Goal: Task Accomplishment & Management: Manage account settings

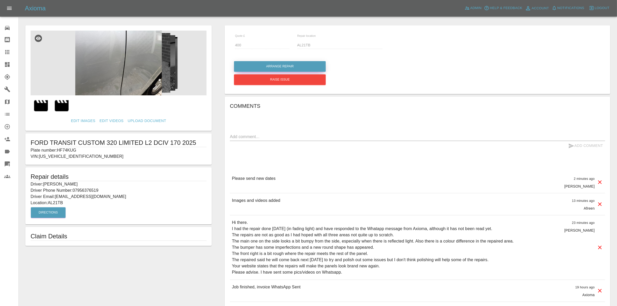
click at [291, 64] on button "Arrange Repair" at bounding box center [280, 66] width 92 height 11
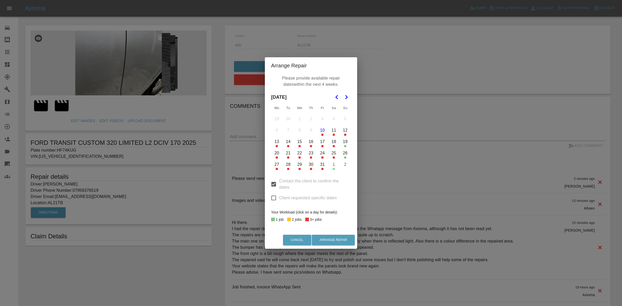
click at [274, 194] on input "Client requested specific dates" at bounding box center [273, 198] width 11 height 11
checkbox input "true"
click at [286, 142] on button "14" at bounding box center [288, 141] width 11 height 11
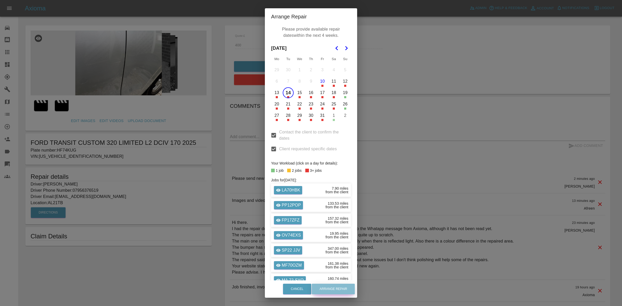
click at [332, 289] on button "Arrange Repair" at bounding box center [333, 289] width 43 height 11
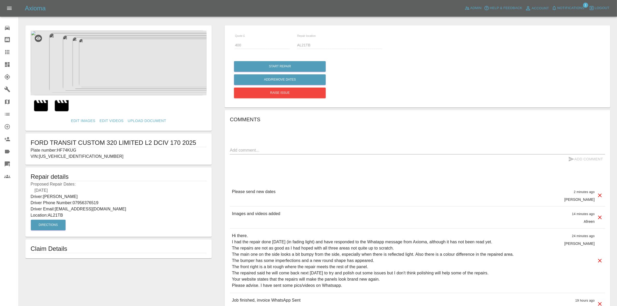
click at [249, 144] on div "Comments x Add Comment Please send new dates 2 minutes ago Carl Ainsworth Pleas…" at bounding box center [417, 266] width 375 height 302
drag, startPoint x: 251, startPoint y: 149, endPoint x: 255, endPoint y: 152, distance: 5.0
click at [252, 150] on textarea at bounding box center [417, 150] width 375 height 6
click at [312, 150] on textarea "arranged directly with repaier going back tuesday" at bounding box center [417, 150] width 375 height 6
type textarea "arranged directly with repairer going back [DATE]"
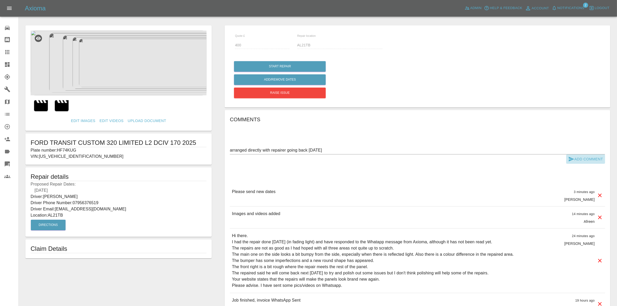
click at [577, 155] on button "Add Comment" at bounding box center [585, 159] width 39 height 10
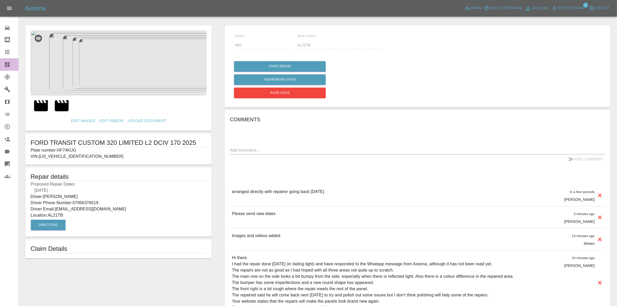
click at [0, 63] on link "Dashboard" at bounding box center [9, 64] width 18 height 12
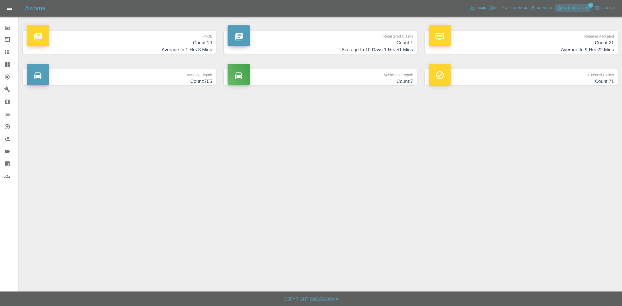
click at [581, 8] on span "Notifications" at bounding box center [575, 8] width 27 height 6
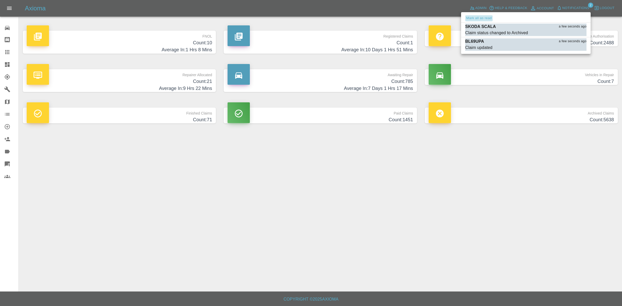
drag, startPoint x: 485, startPoint y: 16, endPoint x: 568, endPoint y: 192, distance: 194.8
click at [486, 19] on button "Mark all as read" at bounding box center [478, 18] width 27 height 6
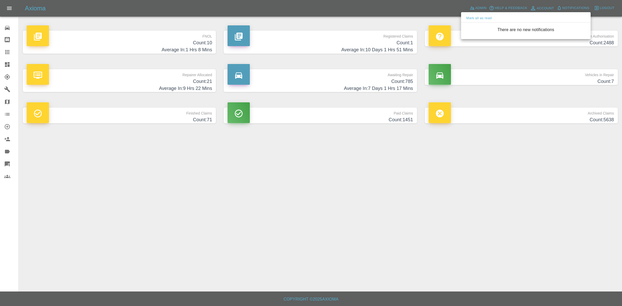
drag, startPoint x: 571, startPoint y: 200, endPoint x: 513, endPoint y: 174, distance: 63.4
click at [572, 200] on div at bounding box center [311, 153] width 622 height 306
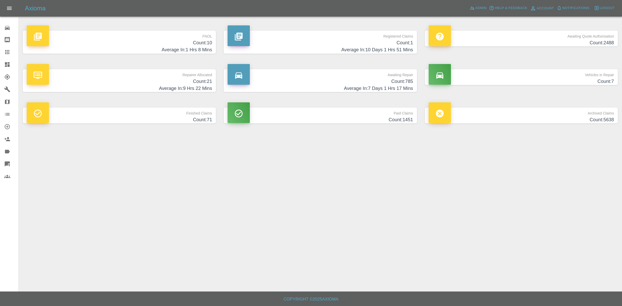
click at [157, 87] on h4 "Average In: 9 Hrs 22 Mins" at bounding box center [119, 88] width 185 height 7
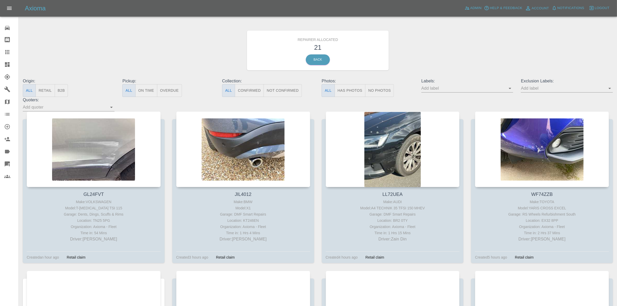
click at [37, 91] on button "Retail" at bounding box center [45, 90] width 19 height 13
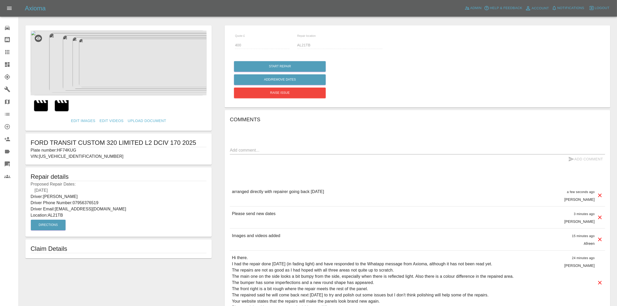
click at [127, 66] on img at bounding box center [119, 63] width 176 height 65
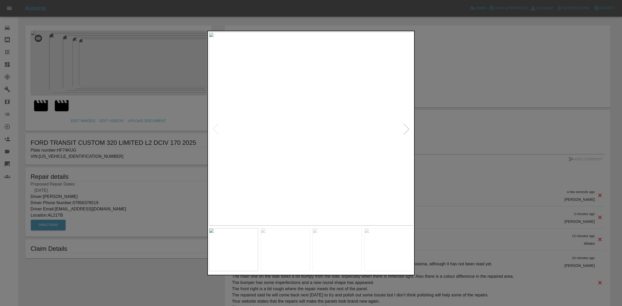
click at [406, 129] on div at bounding box center [406, 128] width 11 height 11
click at [406, 129] on img at bounding box center [311, 128] width 205 height 193
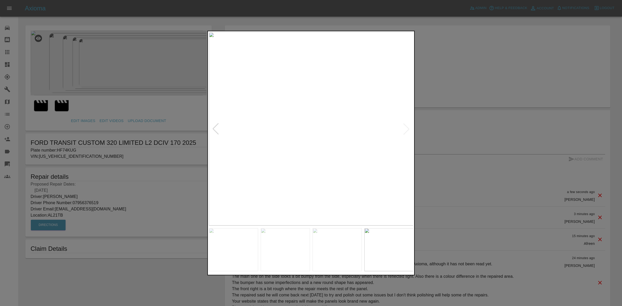
click at [406, 129] on img at bounding box center [311, 128] width 205 height 193
click at [214, 127] on div at bounding box center [215, 128] width 11 height 11
click at [303, 141] on img at bounding box center [311, 128] width 205 height 193
click at [304, 141] on img at bounding box center [311, 128] width 205 height 193
click at [295, 148] on img at bounding box center [281, 140] width 614 height 580
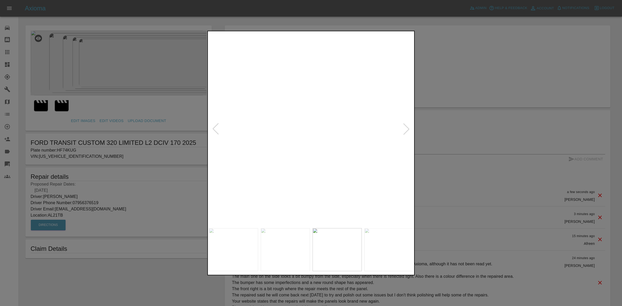
click at [298, 177] on img at bounding box center [238, 244] width 614 height 580
drag, startPoint x: 572, startPoint y: 182, endPoint x: 250, endPoint y: 139, distance: 325.5
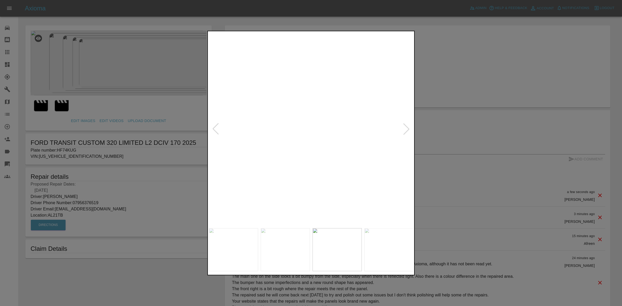
click at [566, 182] on div at bounding box center [311, 153] width 622 height 306
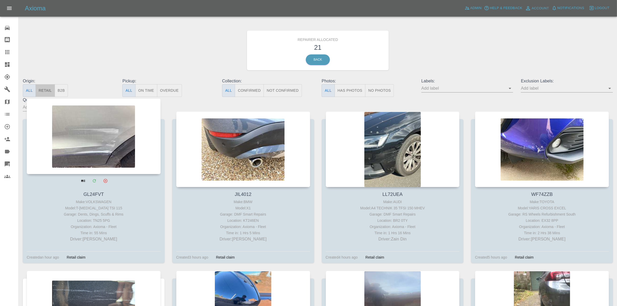
drag, startPoint x: 48, startPoint y: 87, endPoint x: 63, endPoint y: 113, distance: 30.2
click at [47, 87] on button "Retail" at bounding box center [45, 90] width 19 height 13
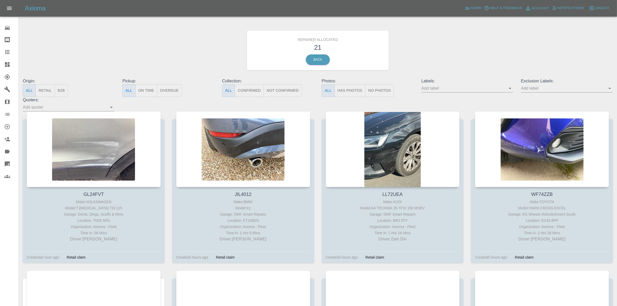
click at [48, 90] on button "Retail" at bounding box center [45, 90] width 19 height 13
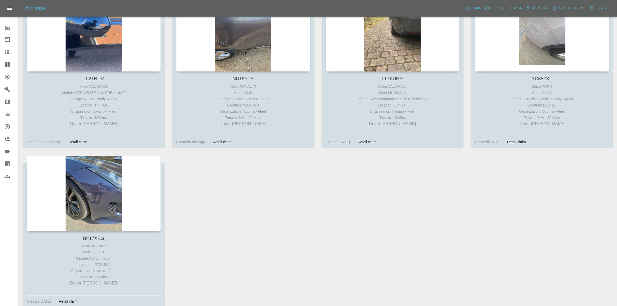
scroll to position [240, 0]
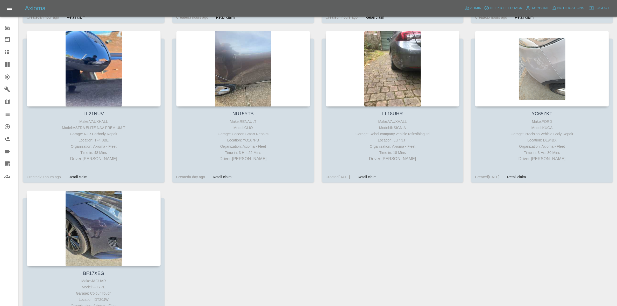
click at [0, 63] on link "Dashboard" at bounding box center [9, 64] width 18 height 12
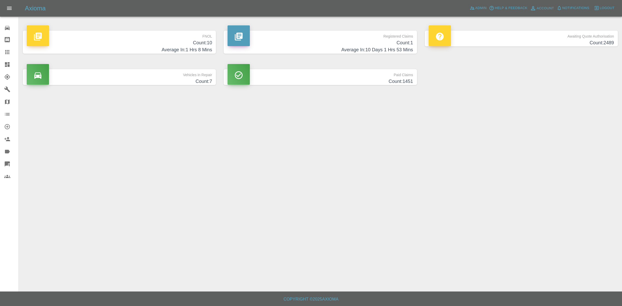
drag, startPoint x: 141, startPoint y: 43, endPoint x: 160, endPoint y: 51, distance: 20.2
click at [160, 51] on h4 "Average In: 1 Hrs 8 Mins" at bounding box center [119, 49] width 185 height 7
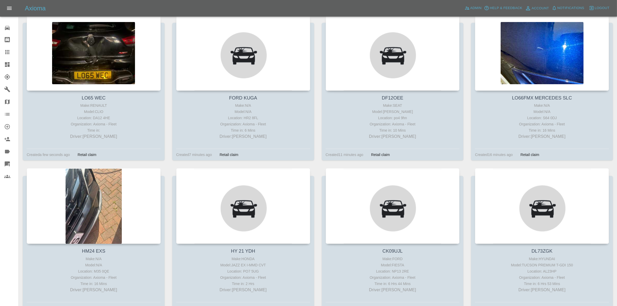
scroll to position [91, 0]
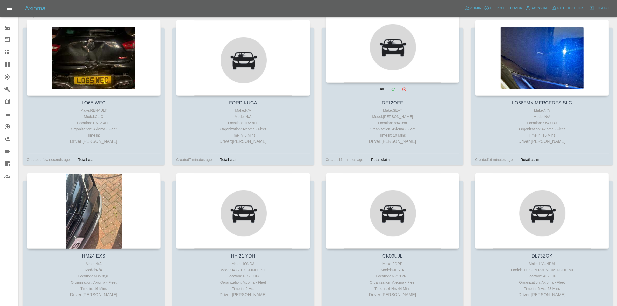
drag, startPoint x: 444, startPoint y: 53, endPoint x: 217, endPoint y: 47, distance: 226.6
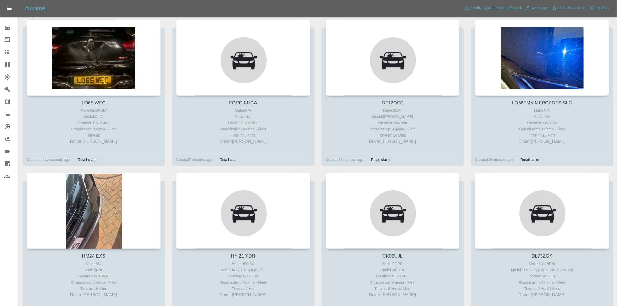
click at [0, 61] on link "Dashboard" at bounding box center [9, 64] width 18 height 12
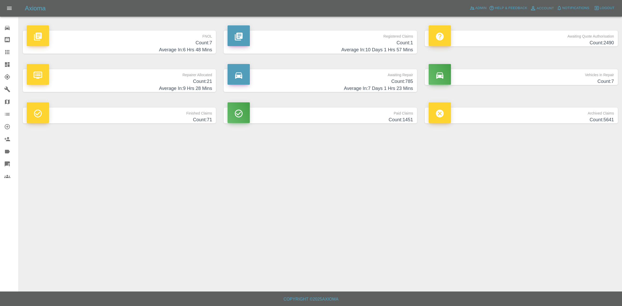
drag, startPoint x: 369, startPoint y: 302, endPoint x: 372, endPoint y: 304, distance: 3.6
click at [372, 304] on footer "Copyright © 2025 Axioma" at bounding box center [311, 299] width 622 height 15
click at [355, 84] on h4 "Count: 785" at bounding box center [320, 81] width 185 height 7
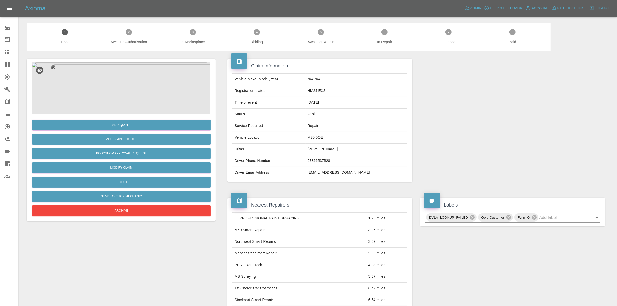
click at [119, 110] on img at bounding box center [121, 88] width 179 height 52
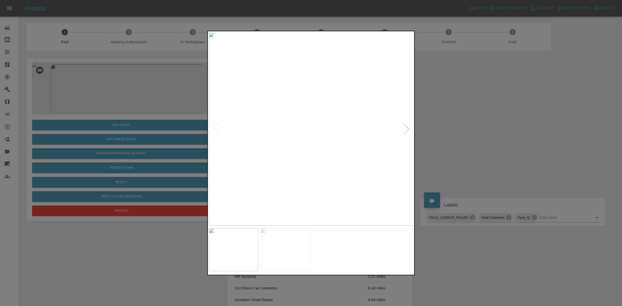
click at [403, 126] on div at bounding box center [406, 128] width 11 height 11
click at [459, 133] on div at bounding box center [311, 153] width 622 height 306
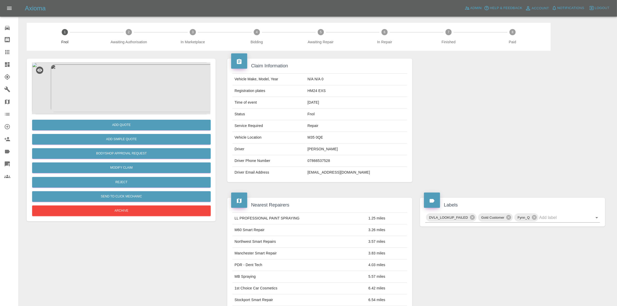
click at [119, 99] on img at bounding box center [121, 88] width 179 height 52
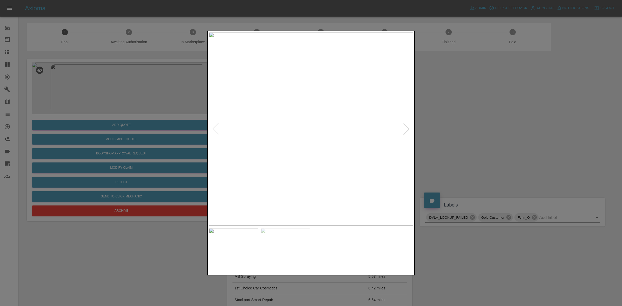
drag, startPoint x: 415, startPoint y: 112, endPoint x: 369, endPoint y: 112, distance: 45.9
click at [290, 99] on img at bounding box center [311, 128] width 205 height 193
click at [406, 126] on div at bounding box center [406, 128] width 11 height 11
click at [215, 127] on div at bounding box center [215, 128] width 11 height 11
click at [217, 128] on img at bounding box center [311, 128] width 205 height 193
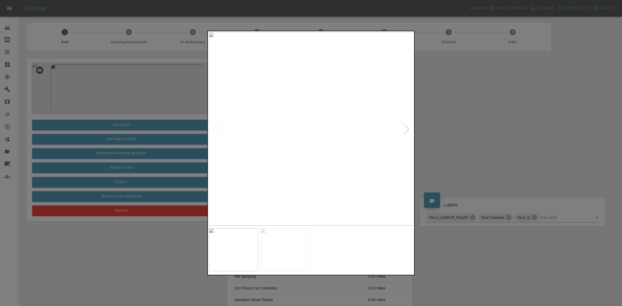
drag, startPoint x: 516, startPoint y: 165, endPoint x: 505, endPoint y: 163, distance: 11.3
click at [505, 163] on div at bounding box center [311, 153] width 622 height 306
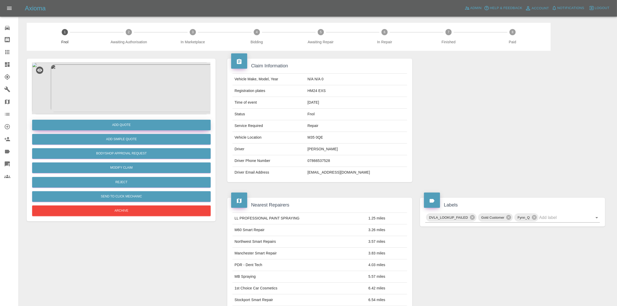
click at [129, 122] on button "Add Quote" at bounding box center [121, 125] width 179 height 11
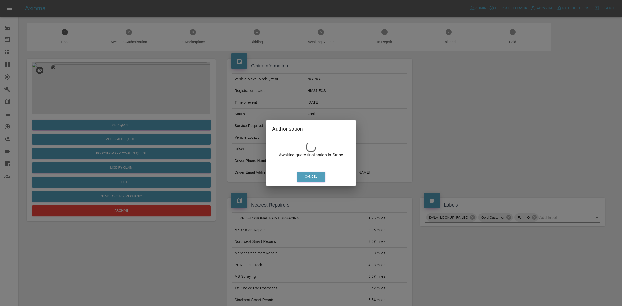
click at [158, 74] on div "Authorisation Awaiting quote finalisation in Stripe Cancel" at bounding box center [311, 153] width 622 height 306
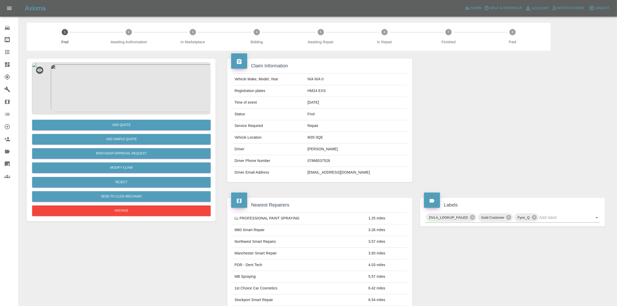
click at [130, 95] on img at bounding box center [121, 88] width 179 height 52
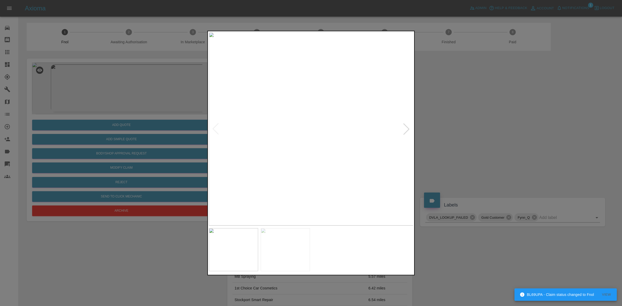
click at [404, 129] on div at bounding box center [406, 128] width 11 height 11
click at [404, 129] on img at bounding box center [311, 128] width 205 height 193
click at [151, 118] on div at bounding box center [311, 153] width 622 height 306
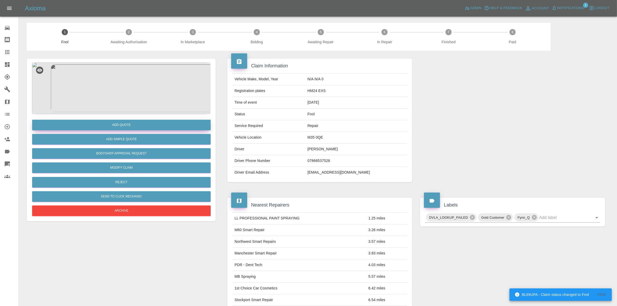
click at [122, 124] on button "Add Quote" at bounding box center [121, 125] width 179 height 11
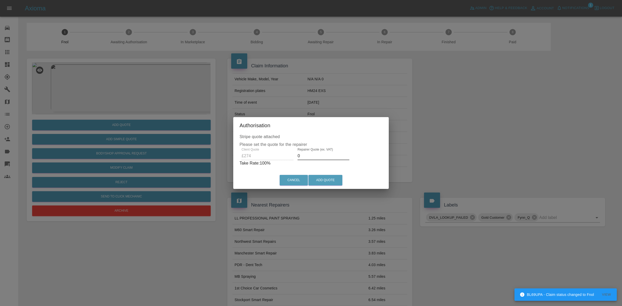
click at [322, 154] on input "0" at bounding box center [324, 156] width 52 height 8
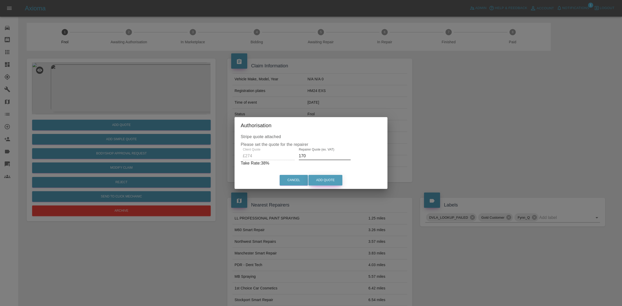
type input "170"
click at [327, 179] on button "Add Quote" at bounding box center [325, 180] width 34 height 11
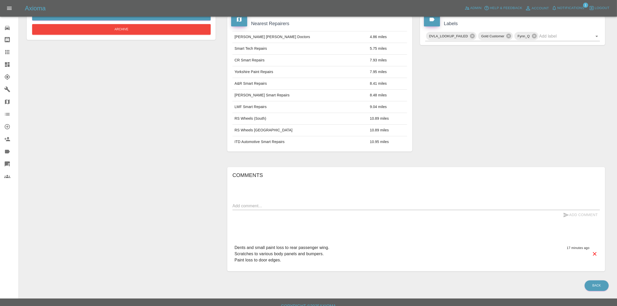
scroll to position [189, 0]
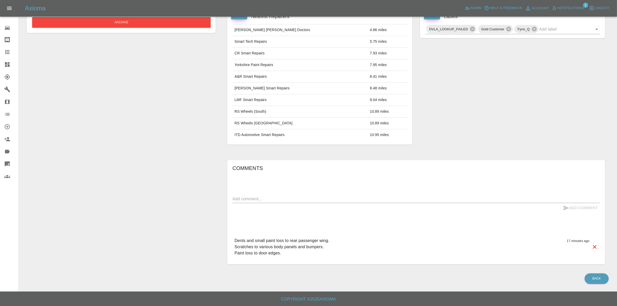
drag, startPoint x: 299, startPoint y: 161, endPoint x: 284, endPoint y: 166, distance: 16.3
click at [284, 166] on h6 "Comments" at bounding box center [415, 168] width 367 height 8
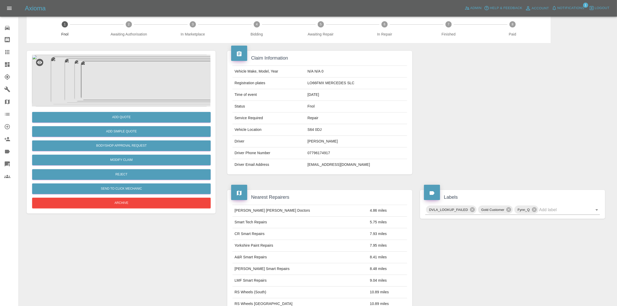
scroll to position [0, 0]
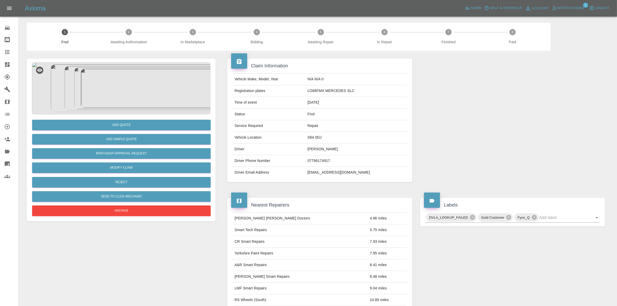
click at [572, 8] on span "Notifications" at bounding box center [570, 8] width 27 height 6
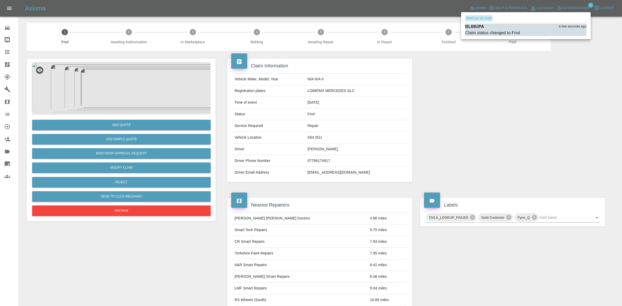
drag, startPoint x: 481, startPoint y: 19, endPoint x: 518, endPoint y: 56, distance: 52.0
click at [484, 21] on button "Mark all as read" at bounding box center [478, 18] width 27 height 6
click at [543, 77] on div at bounding box center [311, 153] width 622 height 306
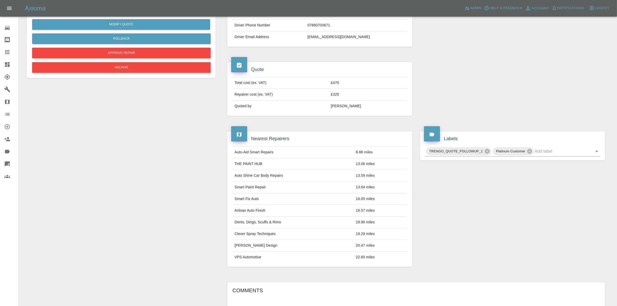
scroll to position [32, 0]
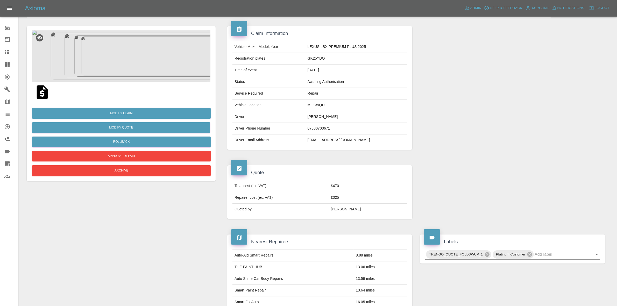
click at [143, 51] on img at bounding box center [121, 56] width 179 height 52
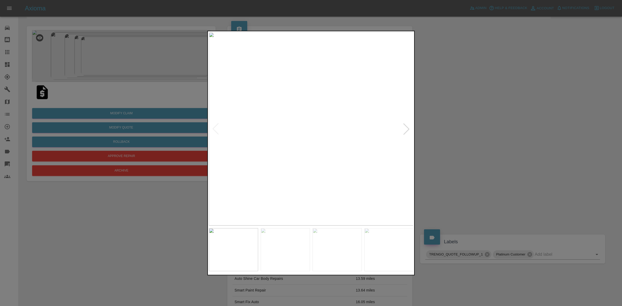
click at [489, 165] on div at bounding box center [311, 153] width 622 height 306
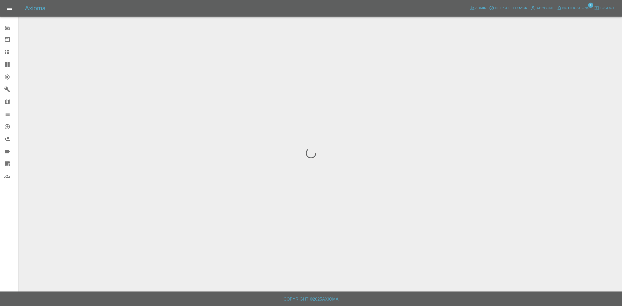
click at [579, 3] on div "Axioma Admin Help & Feedback Account Notifications 1 Logout" at bounding box center [311, 8] width 622 height 17
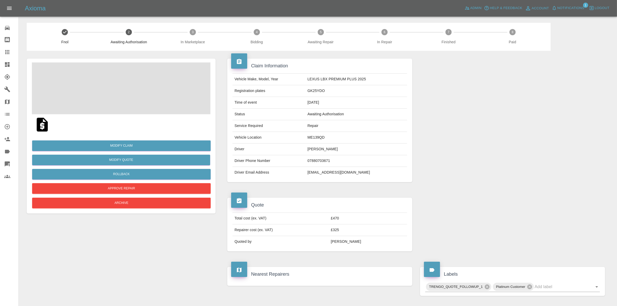
click at [578, 5] on span "Notifications" at bounding box center [570, 8] width 27 height 6
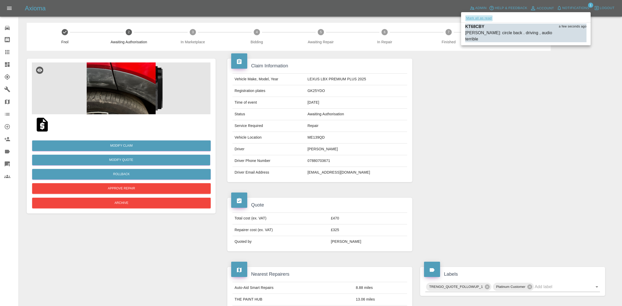
click at [479, 17] on button "Mark all as read" at bounding box center [478, 18] width 27 height 6
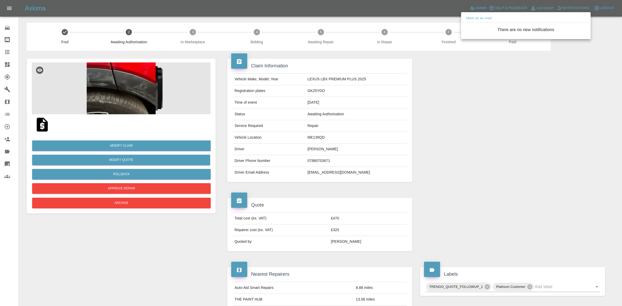
click at [555, 94] on div at bounding box center [311, 153] width 622 height 306
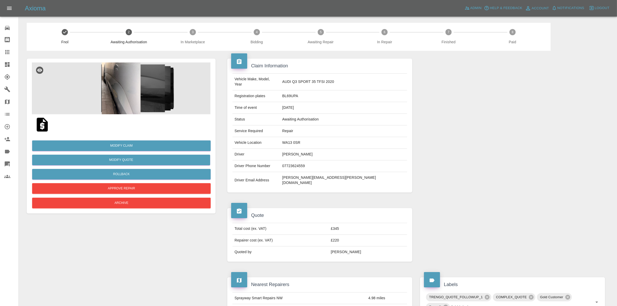
click at [165, 77] on img at bounding box center [121, 88] width 179 height 52
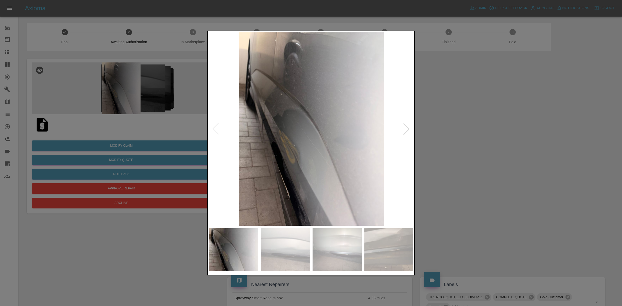
click at [405, 129] on div at bounding box center [406, 128] width 11 height 11
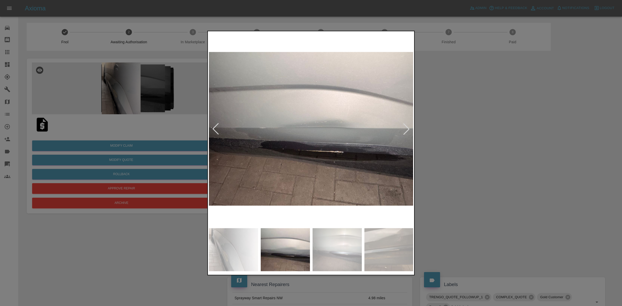
click at [405, 129] on div at bounding box center [406, 128] width 11 height 11
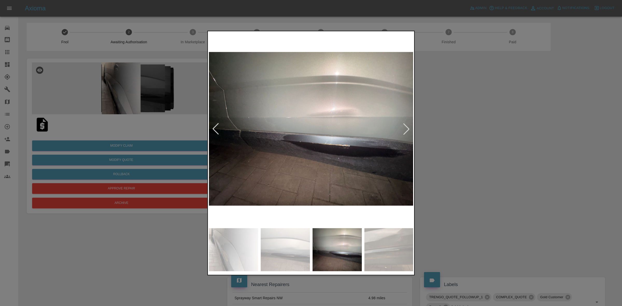
click at [405, 129] on div at bounding box center [406, 128] width 11 height 11
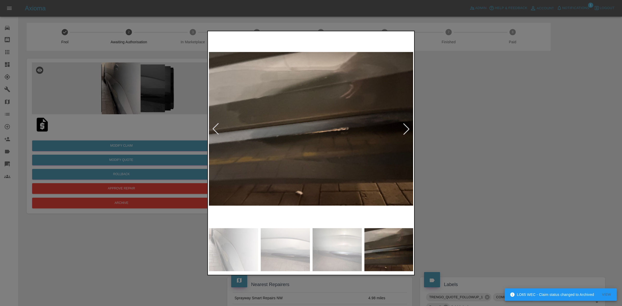
click at [405, 129] on div at bounding box center [406, 128] width 11 height 11
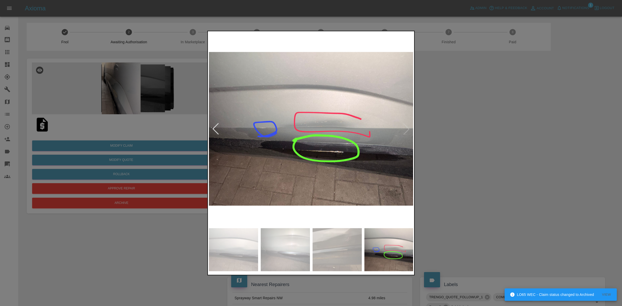
click at [458, 130] on div at bounding box center [311, 153] width 622 height 306
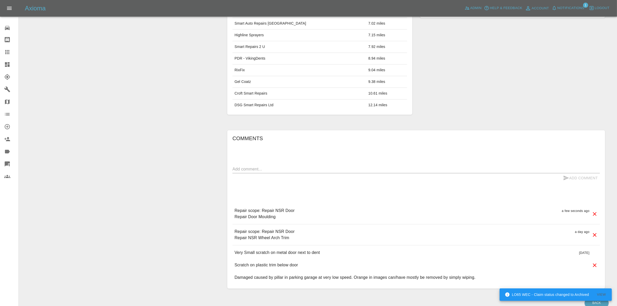
scroll to position [314, 0]
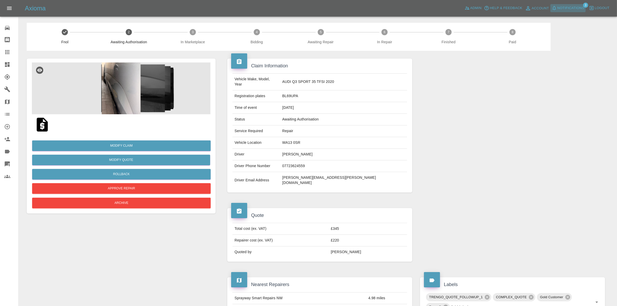
click at [572, 8] on span "Notifications" at bounding box center [570, 8] width 27 height 6
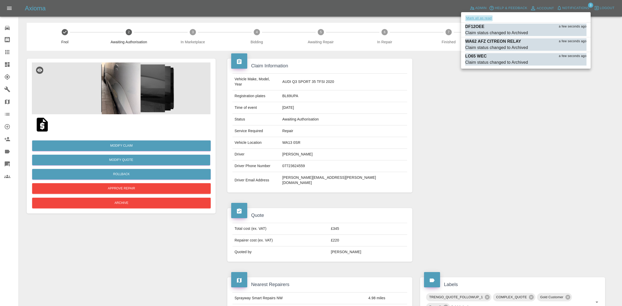
click at [481, 16] on button "Mark all as read" at bounding box center [478, 18] width 27 height 6
click at [562, 151] on div at bounding box center [311, 153] width 622 height 306
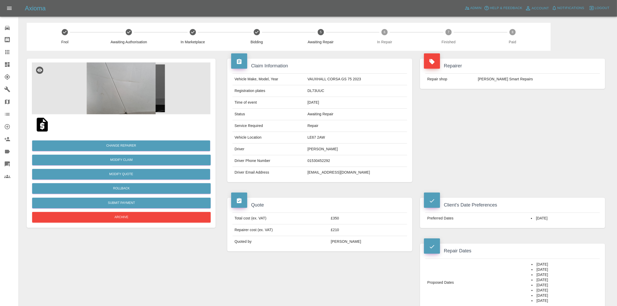
click at [128, 93] on img at bounding box center [121, 88] width 179 height 52
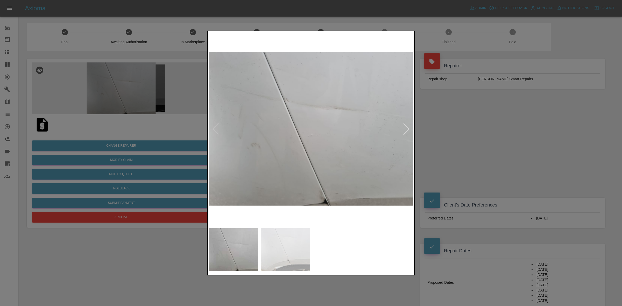
click at [404, 126] on div at bounding box center [406, 128] width 11 height 11
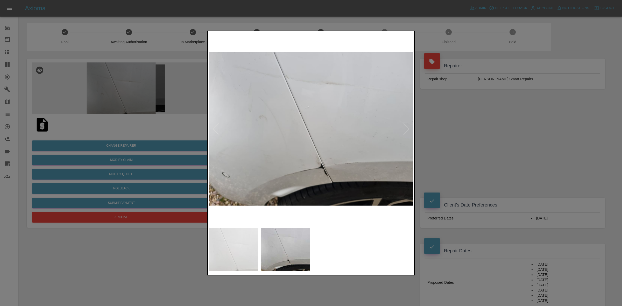
click at [463, 160] on div at bounding box center [311, 153] width 622 height 306
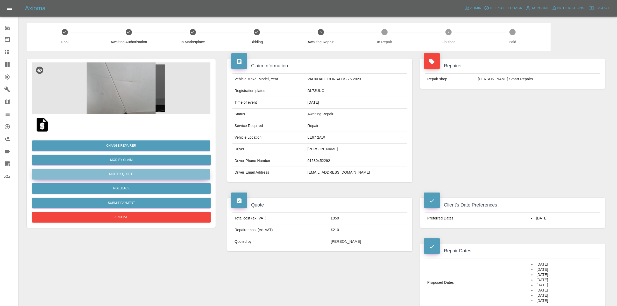
click at [117, 174] on button "Modify Quote" at bounding box center [121, 174] width 178 height 11
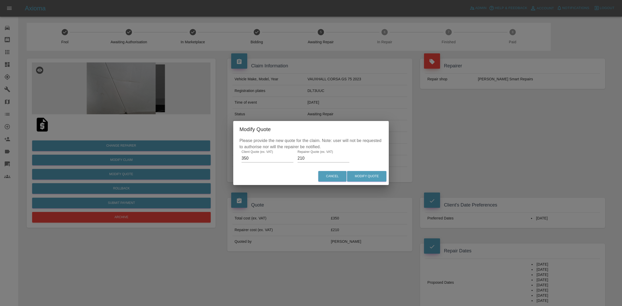
click at [298, 158] on input "210" at bounding box center [324, 158] width 52 height 8
type input "235"
click at [370, 175] on button "Modify Quote" at bounding box center [366, 176] width 39 height 11
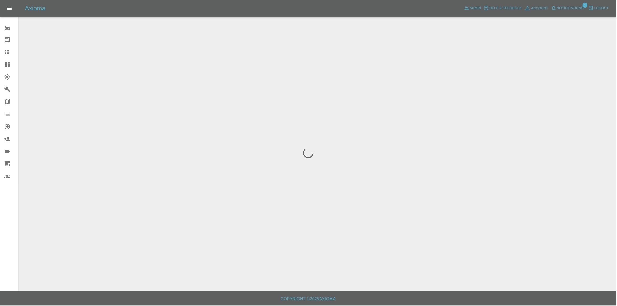
click at [573, 10] on span "Notifications" at bounding box center [570, 8] width 27 height 6
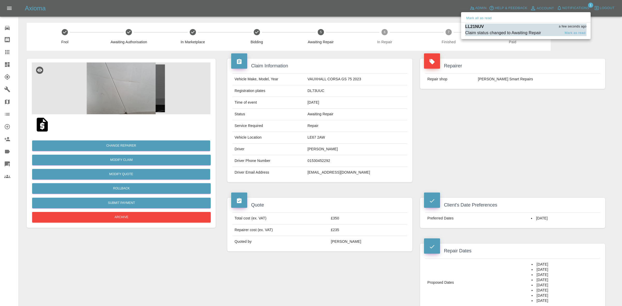
click at [484, 27] on div "LL21NUV a few seconds ago" at bounding box center [525, 27] width 121 height 6
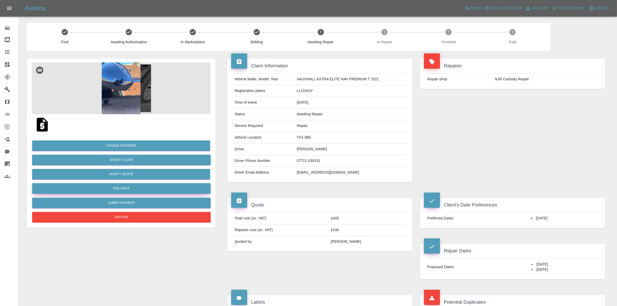
click at [123, 188] on button "Rollback" at bounding box center [121, 188] width 179 height 11
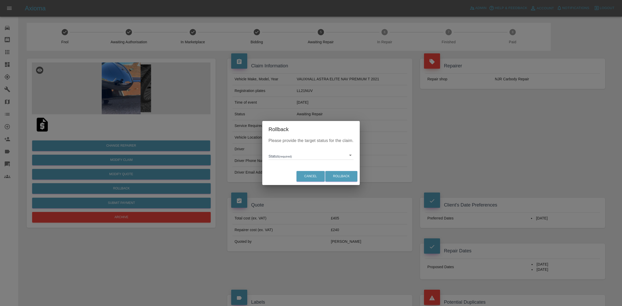
click at [292, 159] on body "Axioma Admin Help & Feedback Account Notifications 0 Logout 0 Repair home Bodys…" at bounding box center [311, 273] width 622 height 547
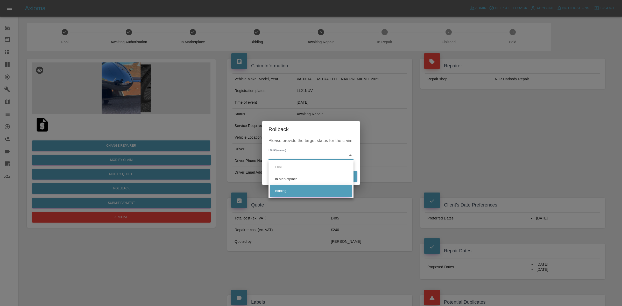
click at [290, 187] on li "Bidding" at bounding box center [311, 191] width 82 height 12
type input "bidding"
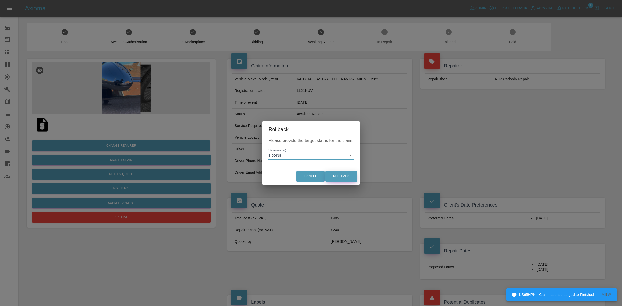
click at [342, 178] on button "Rollback" at bounding box center [341, 176] width 32 height 11
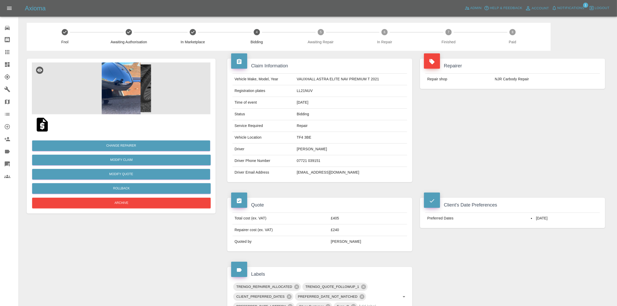
drag, startPoint x: 487, startPoint y: 37, endPoint x: 545, endPoint y: 13, distance: 62.8
click at [487, 37] on span "Paid" at bounding box center [513, 39] width 60 height 9
click at [571, 7] on span "Notifications" at bounding box center [570, 8] width 27 height 6
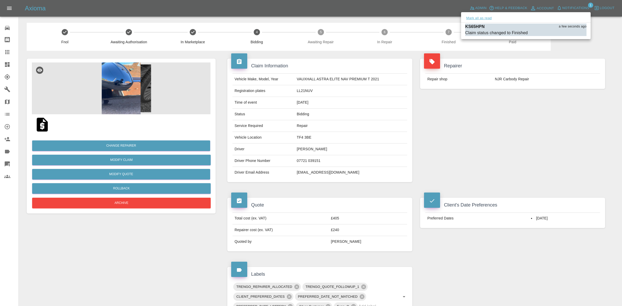
click at [490, 20] on button "Mark all as read" at bounding box center [478, 18] width 27 height 6
drag, startPoint x: 530, startPoint y: 84, endPoint x: 537, endPoint y: 93, distance: 11.1
click at [539, 93] on div at bounding box center [311, 153] width 622 height 306
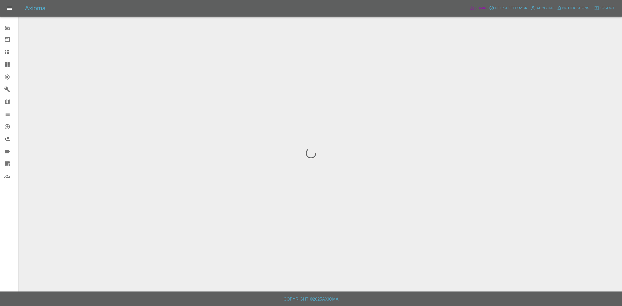
click at [479, 12] on div "Axioma Admin Help & Feedback Account Notifications 0 Logout" at bounding box center [323, 8] width 597 height 8
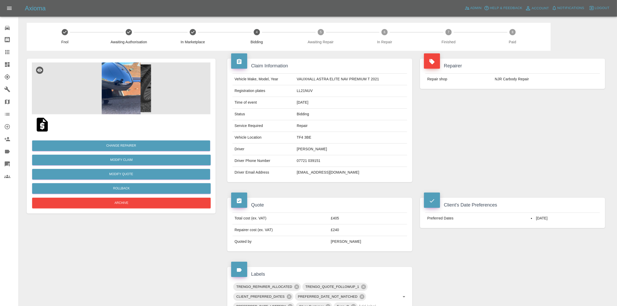
drag, startPoint x: 0, startPoint y: 66, endPoint x: 3, endPoint y: 67, distance: 3.2
click at [0, 66] on link "Dashboard" at bounding box center [9, 64] width 18 height 12
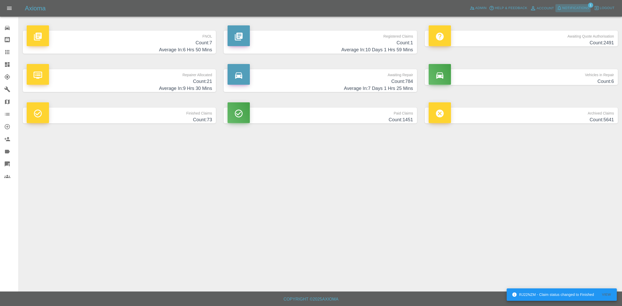
click at [573, 10] on span "Notifications" at bounding box center [575, 8] width 27 height 6
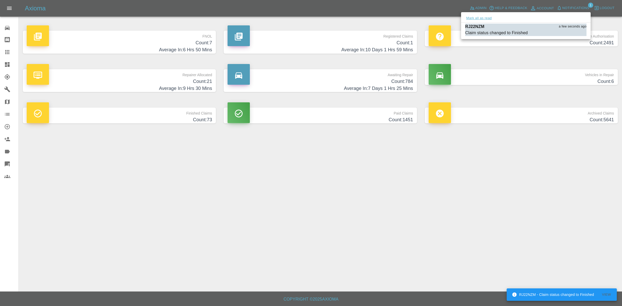
click at [480, 19] on button "Mark all as read" at bounding box center [478, 18] width 27 height 6
click at [595, 197] on div at bounding box center [311, 153] width 622 height 306
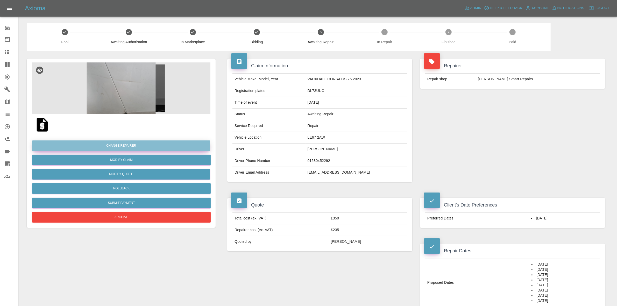
click at [126, 143] on button "Change Repairer" at bounding box center [121, 145] width 178 height 11
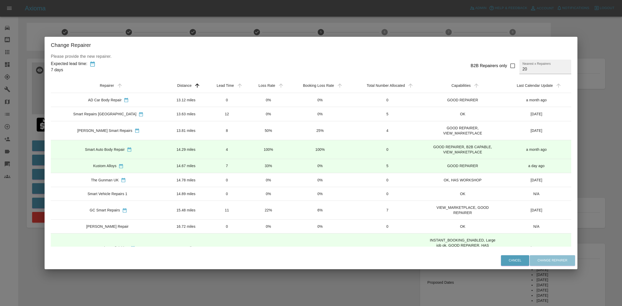
click at [258, 34] on div "Change Repairer Please provide the new repairer. Expected lead time: 7 days B2B…" at bounding box center [311, 153] width 622 height 306
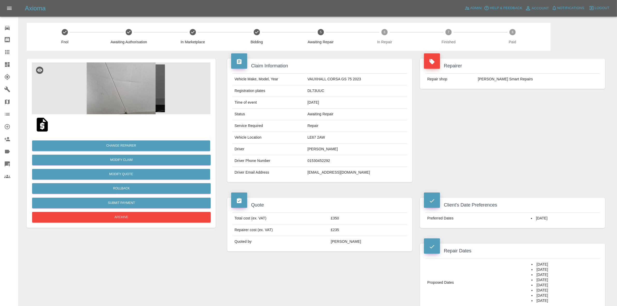
click at [4, 66] on icon at bounding box center [7, 64] width 6 height 6
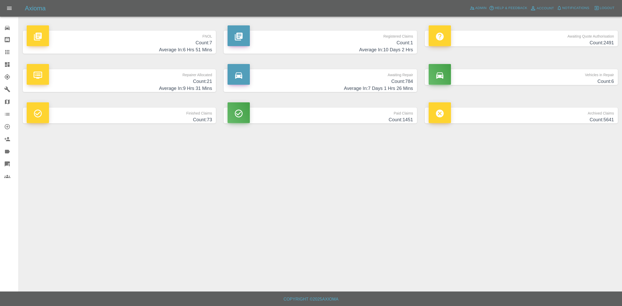
click at [427, 214] on main "FNOL Count: 7 Average In: 6 Hrs 51 Mins Registered Claims Count: 1 Average In: …" at bounding box center [311, 146] width 622 height 292
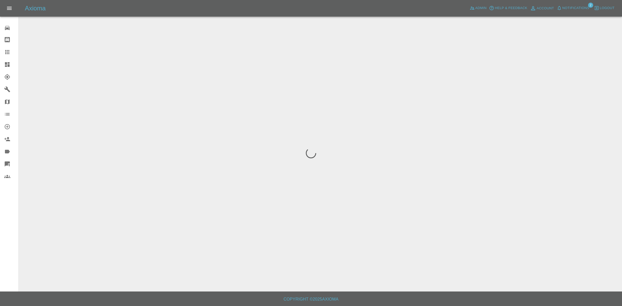
click at [573, 10] on span "Notifications" at bounding box center [575, 8] width 27 height 6
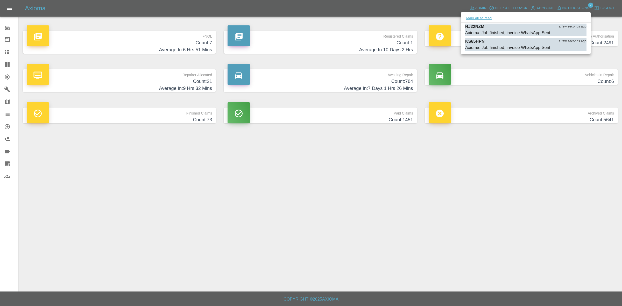
click at [481, 18] on button "Mark all as read" at bounding box center [478, 18] width 27 height 6
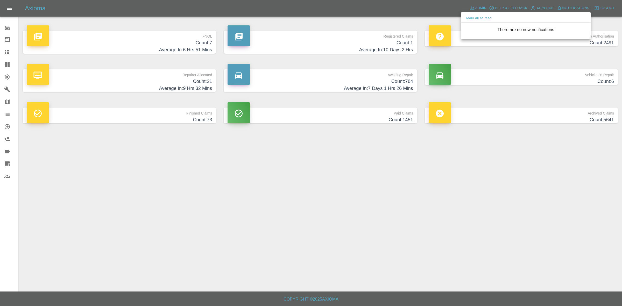
drag, startPoint x: 548, startPoint y: 223, endPoint x: 399, endPoint y: 301, distance: 168.2
click at [550, 225] on div at bounding box center [311, 153] width 622 height 306
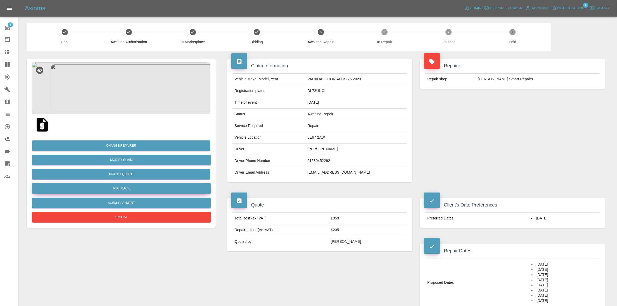
click at [123, 189] on button "Rollback" at bounding box center [121, 188] width 179 height 11
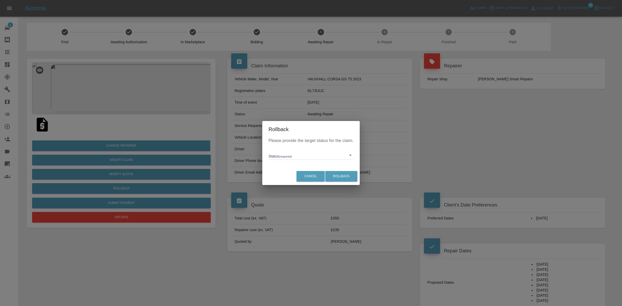
drag, startPoint x: 115, startPoint y: 141, endPoint x: 119, endPoint y: 141, distance: 4.7
click at [124, 142] on div "Rollback Please provide the target status for the claim. Status (required) ​ Ca…" at bounding box center [311, 153] width 622 height 306
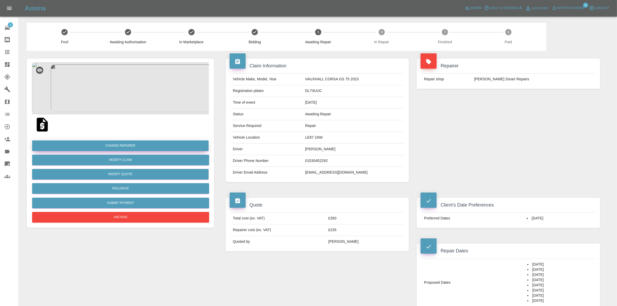
click at [121, 145] on button "Change Repairer" at bounding box center [120, 145] width 176 height 11
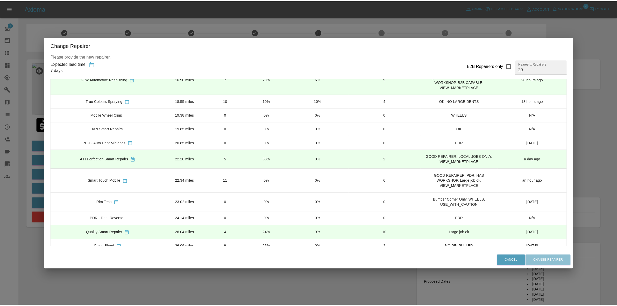
scroll to position [177, 0]
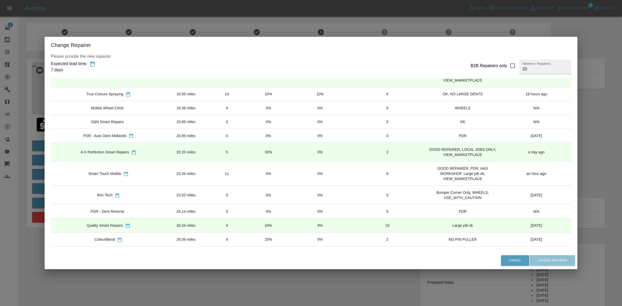
click at [248, 229] on td "24%" at bounding box center [268, 225] width 41 height 14
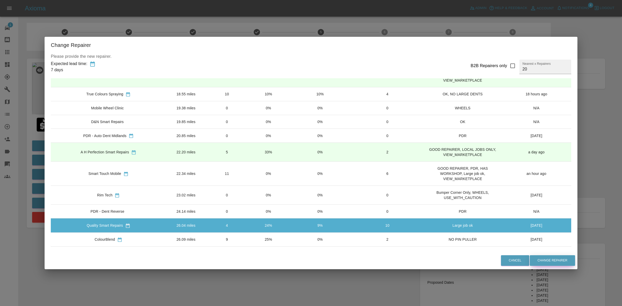
drag, startPoint x: 556, startPoint y: 259, endPoint x: 533, endPoint y: 268, distance: 25.3
click at [555, 259] on button "Change Repairer" at bounding box center [552, 260] width 45 height 11
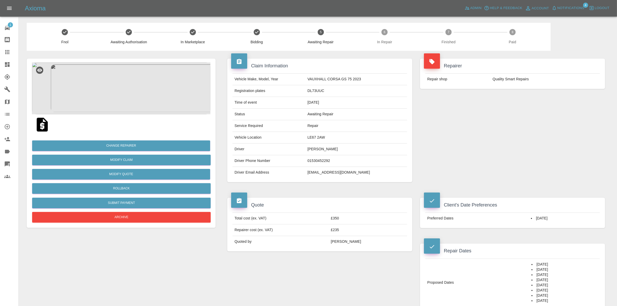
drag, startPoint x: 547, startPoint y: 133, endPoint x: 520, endPoint y: 131, distance: 26.5
click at [544, 132] on div "Repairer Repair shop Quality Smart Repairs" at bounding box center [512, 120] width 193 height 139
click at [122, 192] on button "Rollback" at bounding box center [121, 188] width 179 height 11
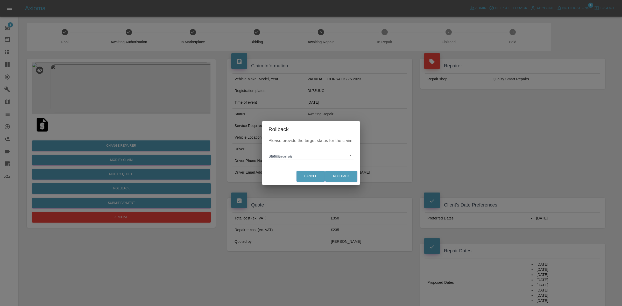
click at [284, 155] on body "Axioma Admin Help & Feedback Account Notifications 4 Logout 1 Repair home Bodys…" at bounding box center [311, 304] width 622 height 608
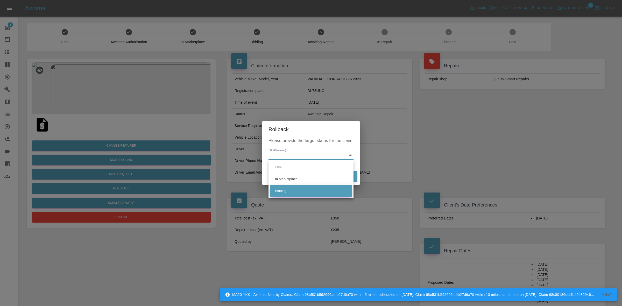
drag, startPoint x: 285, startPoint y: 193, endPoint x: 290, endPoint y: 191, distance: 6.1
click at [285, 193] on li "Bidding" at bounding box center [311, 191] width 82 height 12
type input "bidding"
click at [344, 175] on button "Rollback" at bounding box center [341, 176] width 32 height 11
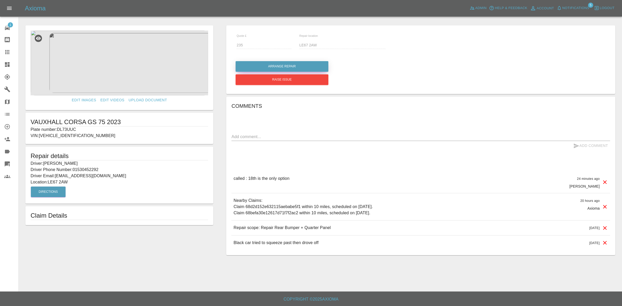
click at [272, 68] on button "Arrange Repair" at bounding box center [282, 66] width 93 height 11
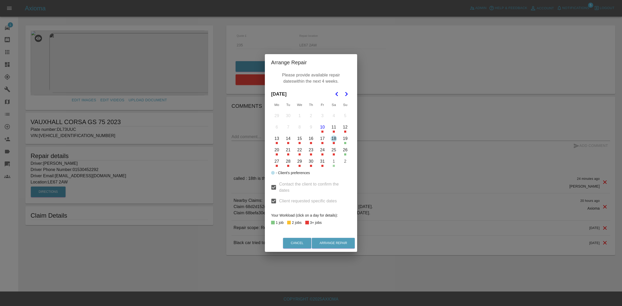
click at [334, 136] on button "18" at bounding box center [333, 138] width 11 height 11
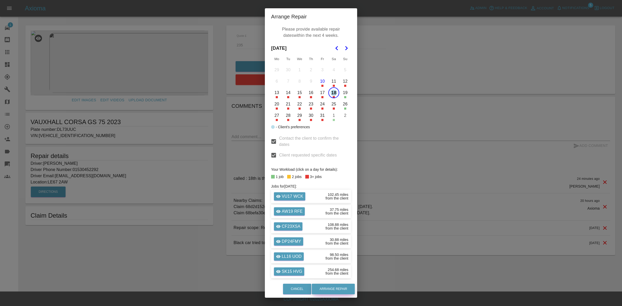
click at [340, 289] on button "Arrange Repair" at bounding box center [333, 289] width 43 height 11
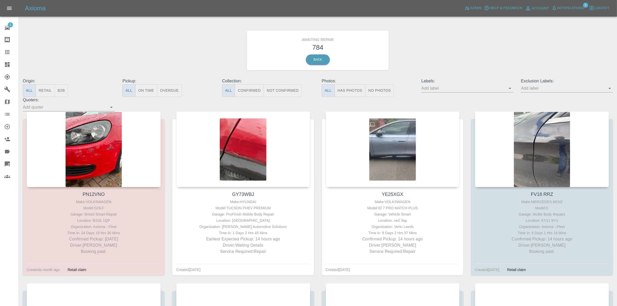
click at [562, 7] on span "Notifications" at bounding box center [570, 8] width 27 height 6
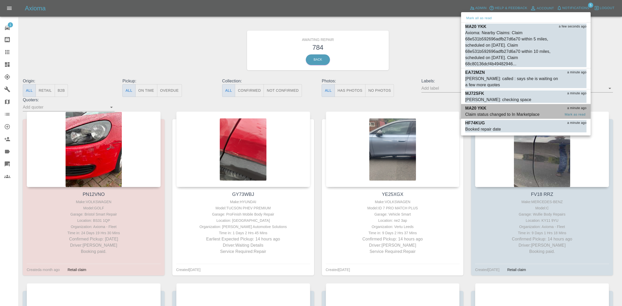
click at [519, 113] on div "Claim status changed to In Marketplace" at bounding box center [502, 114] width 74 height 6
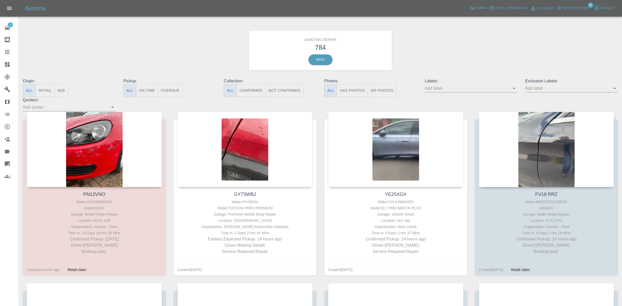
click at [568, 7] on span "Notifications" at bounding box center [575, 8] width 27 height 6
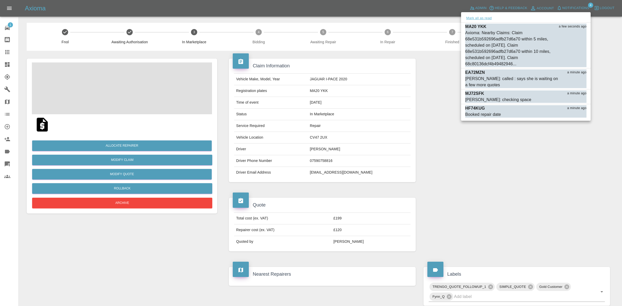
click at [487, 18] on button "Mark all as read" at bounding box center [478, 18] width 27 height 6
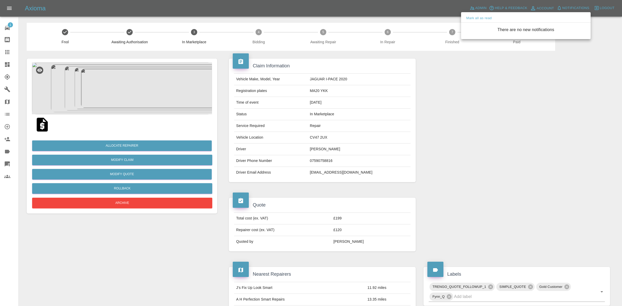
click at [485, 145] on div at bounding box center [311, 153] width 622 height 306
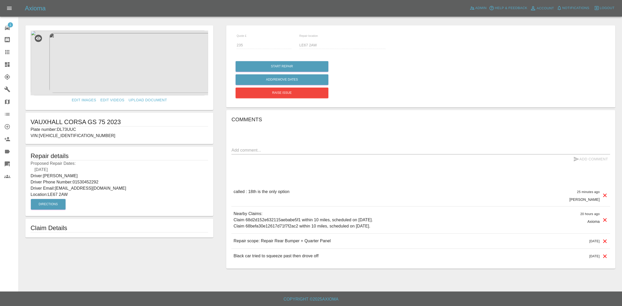
click at [66, 129] on p "Plate number: DL73UUC" at bounding box center [120, 129] width 178 height 6
click at [65, 129] on p "Plate number: DL73UUC" at bounding box center [120, 129] width 178 height 6
copy p "DL73UUC"
drag, startPoint x: 0, startPoint y: 48, endPoint x: 61, endPoint y: 75, distance: 66.6
click at [0, 48] on link "Claims" at bounding box center [9, 52] width 18 height 12
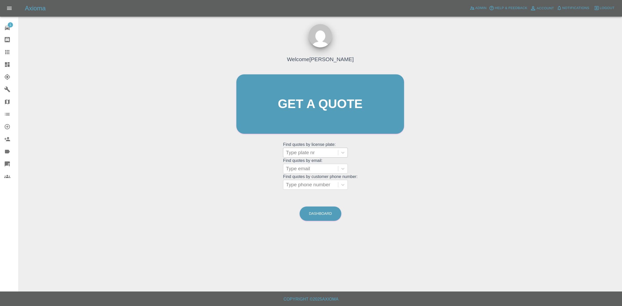
click at [318, 153] on div at bounding box center [310, 152] width 49 height 7
paste input "DL73UUC"
type input "DL73UUC"
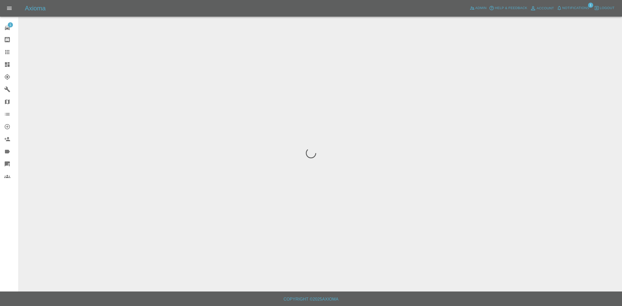
click at [578, 5] on button "Notifications" at bounding box center [572, 8] width 35 height 8
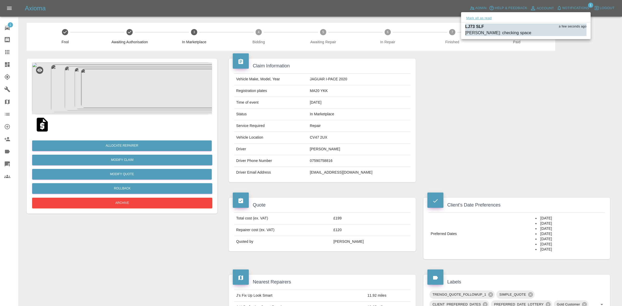
click at [484, 20] on button "Mark all as read" at bounding box center [478, 18] width 27 height 6
click at [528, 88] on div at bounding box center [311, 153] width 622 height 306
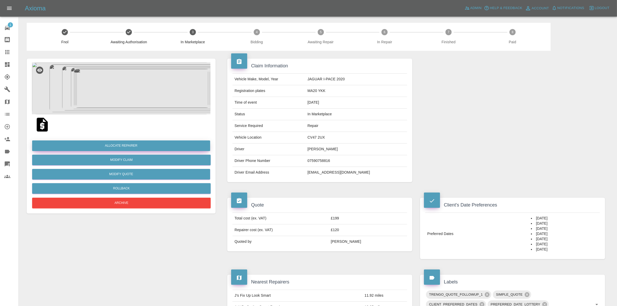
click at [117, 143] on button "Allocate Repairer" at bounding box center [121, 145] width 178 height 11
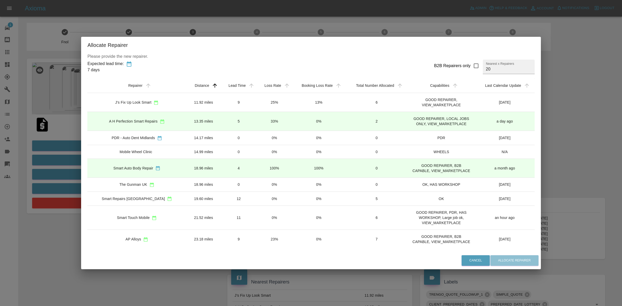
click at [269, 37] on h2 "Allocate Repairer" at bounding box center [310, 45] width 459 height 17
click at [270, 28] on div "Allocate Repairer Please provide the new repairer. Expected lead time: 7 days B…" at bounding box center [311, 153] width 622 height 306
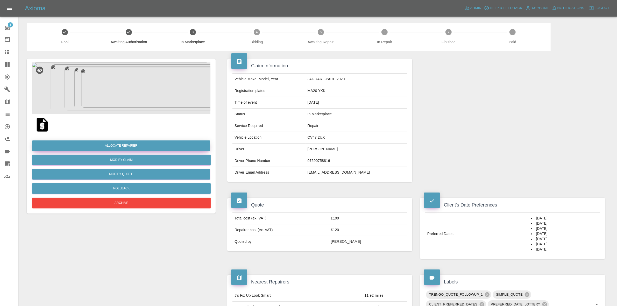
click at [110, 145] on button "Allocate Repairer" at bounding box center [121, 145] width 178 height 11
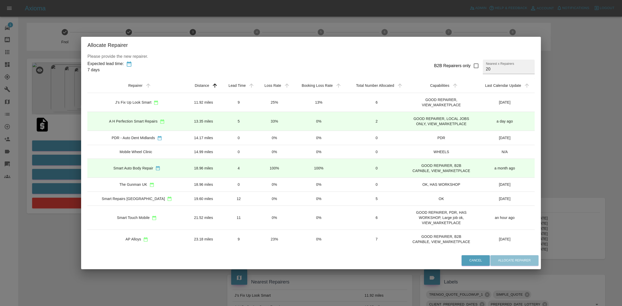
drag, startPoint x: 270, startPoint y: 101, endPoint x: 277, endPoint y: 104, distance: 7.7
click at [270, 101] on td "25%" at bounding box center [274, 102] width 35 height 19
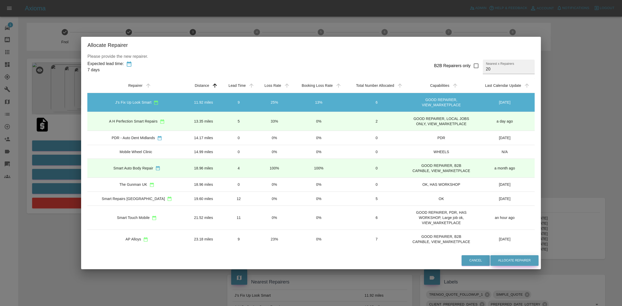
click at [511, 261] on button "Allocate Repairer" at bounding box center [514, 260] width 48 height 11
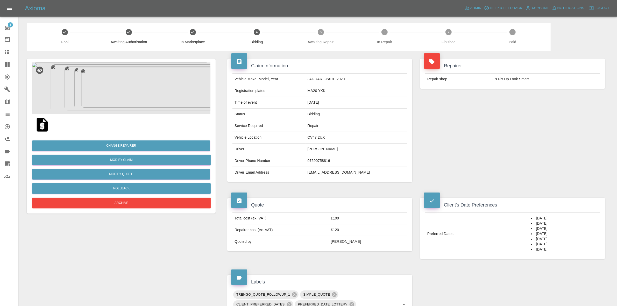
click at [536, 107] on div "Repairer Repair shop J’s Fix Up Look Smart" at bounding box center [512, 120] width 193 height 139
click at [147, 107] on img at bounding box center [121, 88] width 179 height 52
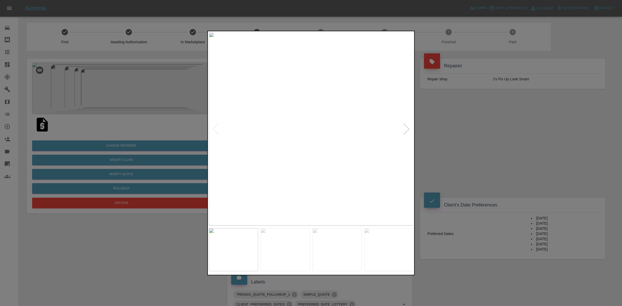
click at [404, 130] on div at bounding box center [406, 128] width 11 height 11
drag, startPoint x: 506, startPoint y: 146, endPoint x: 220, endPoint y: 138, distance: 286.5
click at [486, 146] on div at bounding box center [311, 153] width 622 height 306
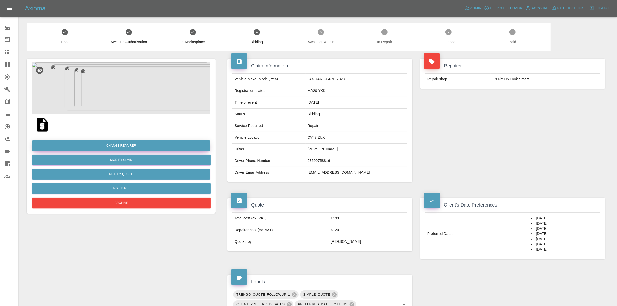
click at [125, 143] on button "Change Repairer" at bounding box center [121, 145] width 178 height 11
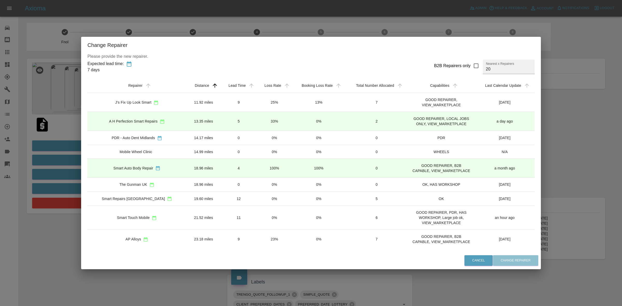
click at [281, 223] on td "0%" at bounding box center [274, 218] width 35 height 24
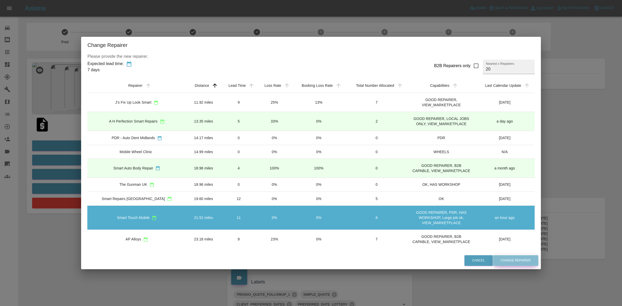
drag, startPoint x: 518, startPoint y: 255, endPoint x: 517, endPoint y: 258, distance: 3.1
click at [518, 256] on button "Change Repairer" at bounding box center [515, 260] width 45 height 11
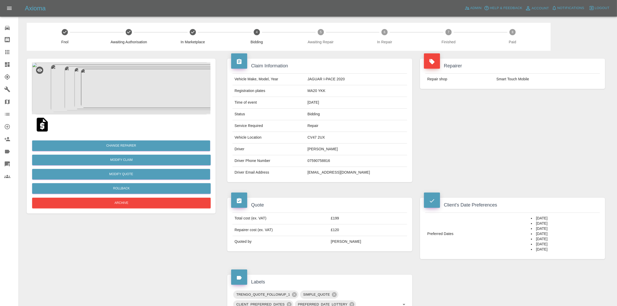
drag, startPoint x: 535, startPoint y: 95, endPoint x: 207, endPoint y: 43, distance: 332.5
click at [534, 94] on div "Repairer Repair shop Smart Touch Mobile" at bounding box center [512, 74] width 193 height 46
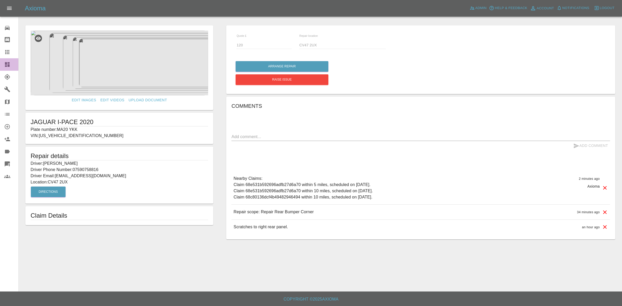
click at [5, 60] on link "Dashboard" at bounding box center [9, 64] width 18 height 12
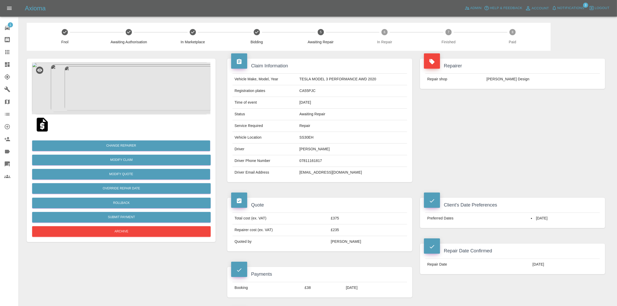
click at [133, 103] on img at bounding box center [121, 88] width 179 height 52
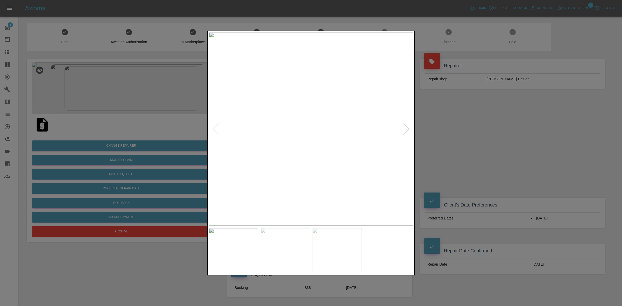
click at [133, 103] on div at bounding box center [311, 153] width 622 height 306
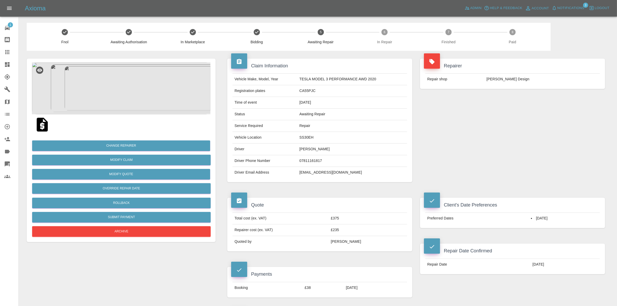
click at [0, 67] on link "Dashboard" at bounding box center [9, 64] width 18 height 12
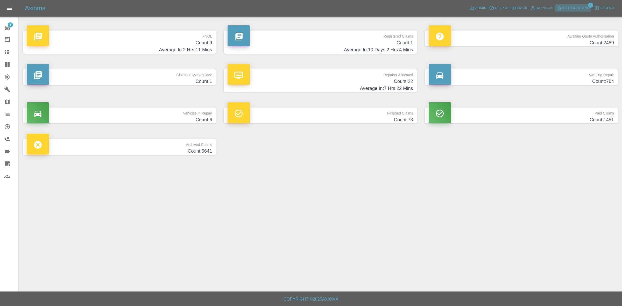
click at [577, 8] on span "Notifications" at bounding box center [575, 8] width 27 height 6
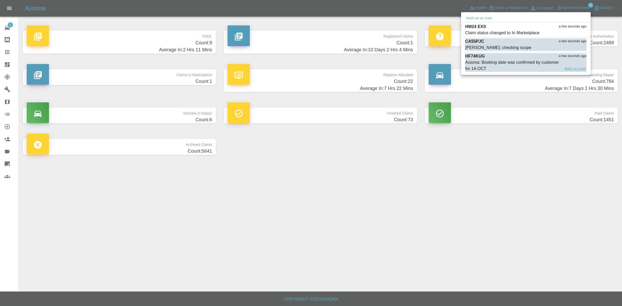
drag, startPoint x: 568, startPoint y: 47, endPoint x: 569, endPoint y: 53, distance: 6.1
click at [568, 47] on button "Mark as read" at bounding box center [575, 48] width 23 height 6
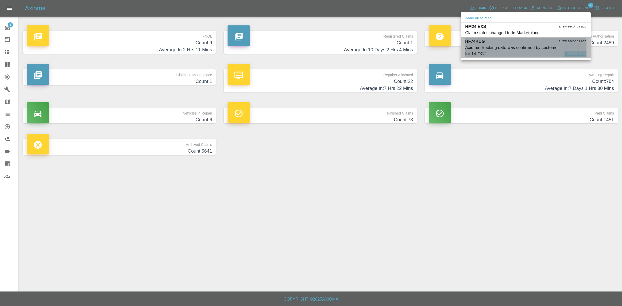
click at [570, 56] on button "Mark as read" at bounding box center [575, 54] width 23 height 6
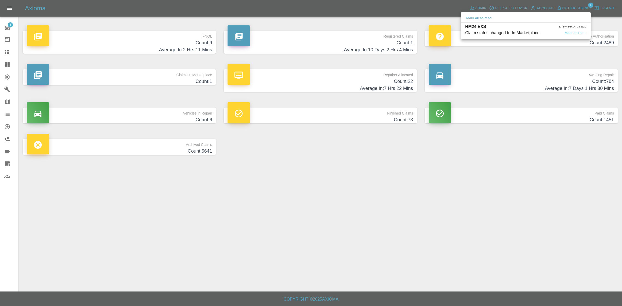
click at [524, 30] on div "Claim status changed to In Marketplace" at bounding box center [502, 33] width 74 height 6
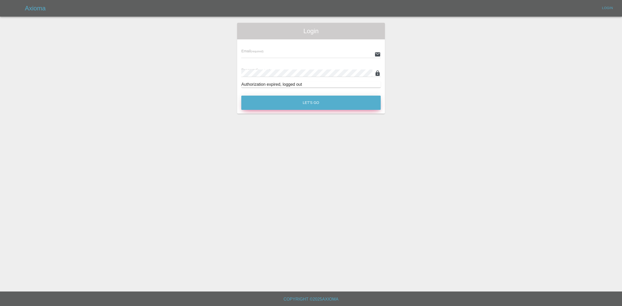
type input "[EMAIL_ADDRESS][DOMAIN_NAME]"
click at [296, 102] on button "Let's Go" at bounding box center [310, 103] width 139 height 14
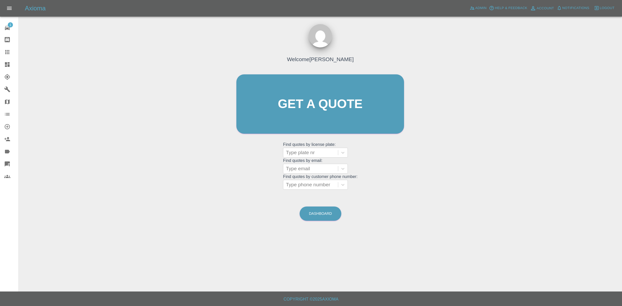
click at [0, 59] on link "Dashboard" at bounding box center [9, 64] width 18 height 12
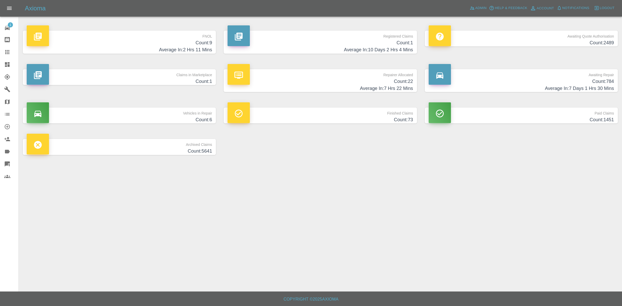
click at [204, 77] on p "Claims in Marketplace" at bounding box center [119, 73] width 185 height 9
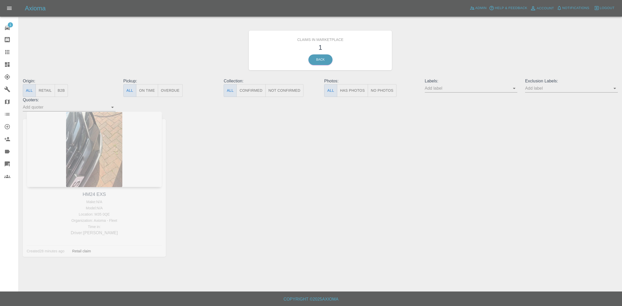
click at [1, 53] on link "Claims" at bounding box center [9, 52] width 18 height 12
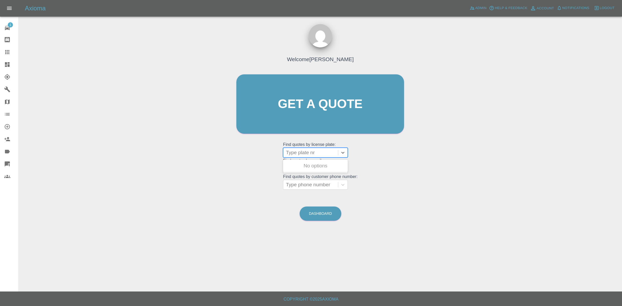
click at [311, 152] on div at bounding box center [310, 152] width 49 height 7
type input "hm24"
click at [297, 165] on div "HM24 EXS, In Marketplace" at bounding box center [315, 169] width 65 height 17
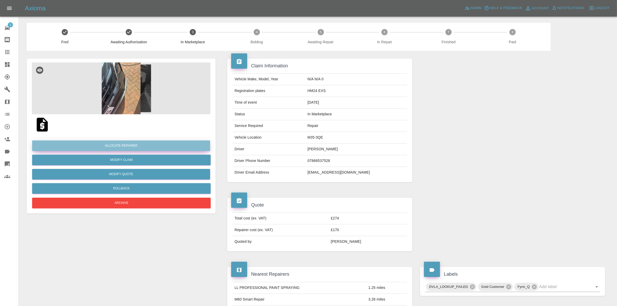
click at [134, 142] on button "Allocate Repairer" at bounding box center [121, 145] width 178 height 11
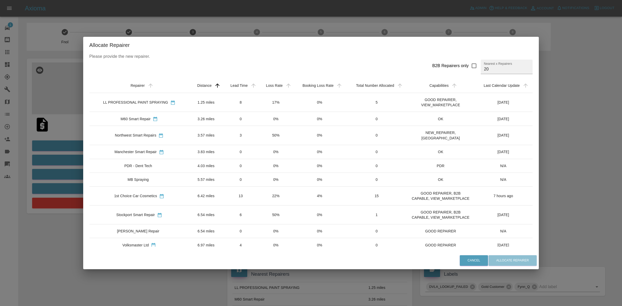
click at [278, 104] on td "17%" at bounding box center [275, 102] width 35 height 19
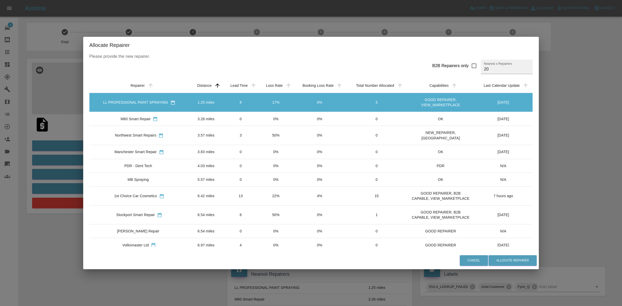
click at [252, 132] on td "3" at bounding box center [241, 135] width 36 height 19
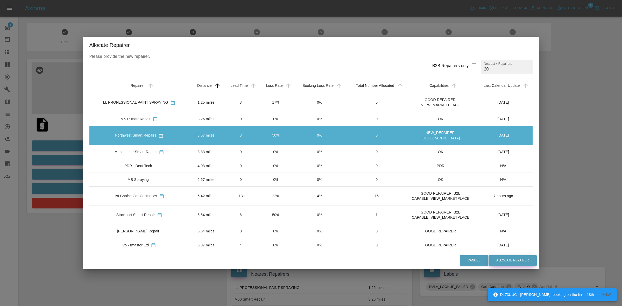
drag, startPoint x: 519, startPoint y: 261, endPoint x: 492, endPoint y: 271, distance: 28.5
click at [518, 261] on button "Allocate Repairer" at bounding box center [513, 260] width 48 height 11
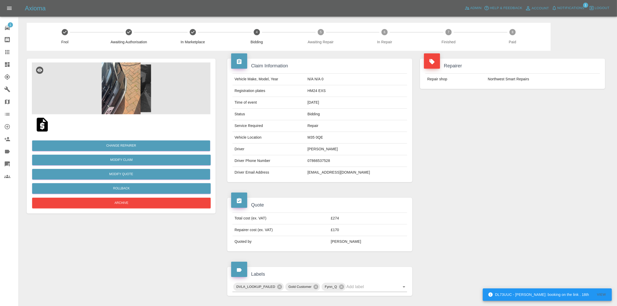
click at [511, 109] on div "Repairer Repair shop Northwest Smart Repairs" at bounding box center [512, 120] width 193 height 139
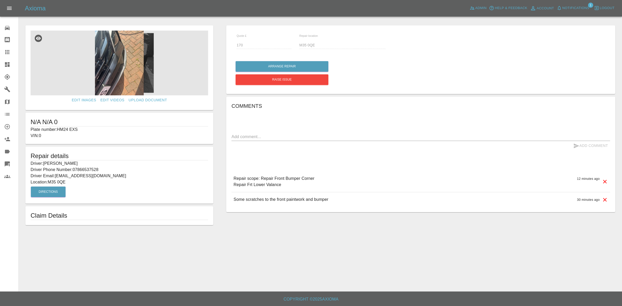
drag, startPoint x: 0, startPoint y: 64, endPoint x: 6, endPoint y: 60, distance: 7.2
click at [0, 64] on link "Dashboard" at bounding box center [9, 64] width 18 height 12
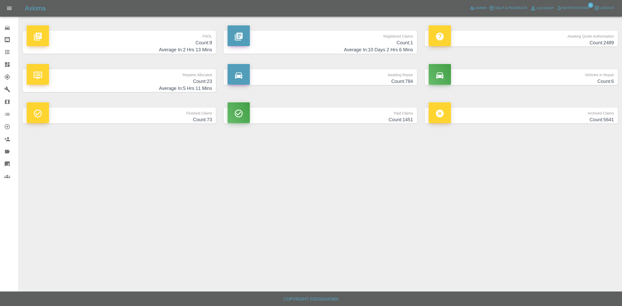
click at [569, 7] on span "Notifications" at bounding box center [575, 8] width 27 height 6
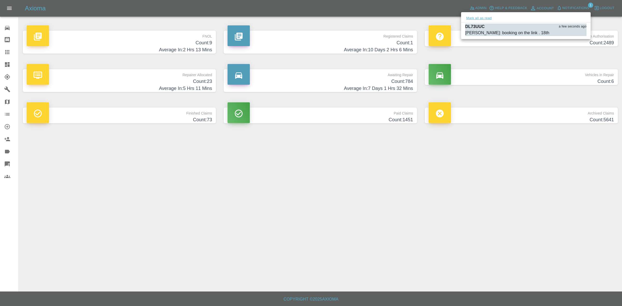
click at [486, 16] on button "Mark all as read" at bounding box center [478, 18] width 27 height 6
drag, startPoint x: 518, startPoint y: 234, endPoint x: 479, endPoint y: 279, distance: 59.0
click at [518, 233] on div at bounding box center [311, 153] width 622 height 306
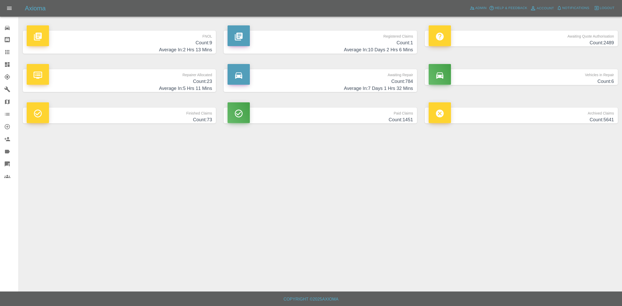
drag, startPoint x: 0, startPoint y: 52, endPoint x: 103, endPoint y: 77, distance: 105.9
click at [0, 52] on link "Claims" at bounding box center [9, 52] width 18 height 12
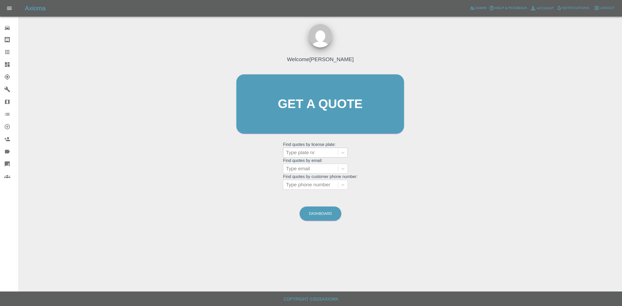
click at [311, 152] on div at bounding box center [310, 152] width 49 height 7
type input "fv18"
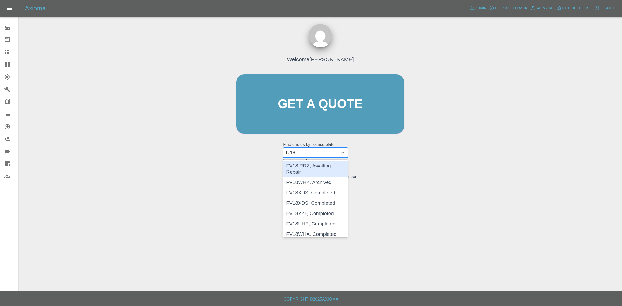
click at [318, 167] on div "FV18 RRZ, Awaiting Repair" at bounding box center [315, 169] width 65 height 17
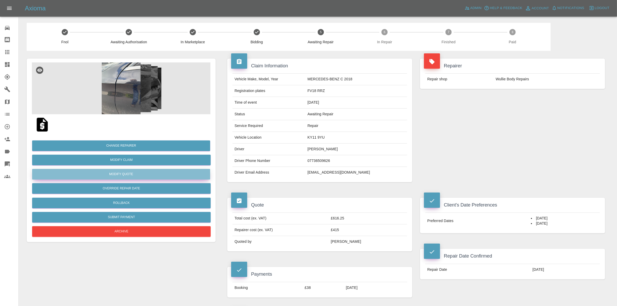
click at [110, 175] on button "Modify Quote" at bounding box center [121, 174] width 178 height 11
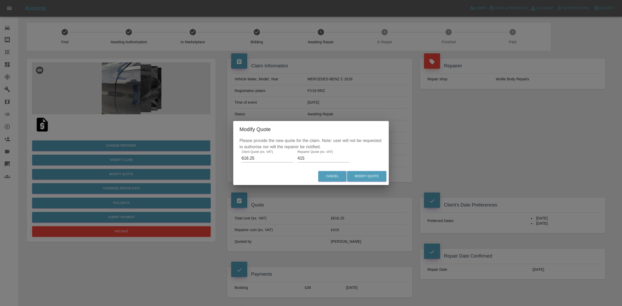
click at [265, 158] on input "616.25" at bounding box center [268, 158] width 52 height 8
type input "736.25"
click at [310, 161] on input "415" at bounding box center [324, 158] width 52 height 8
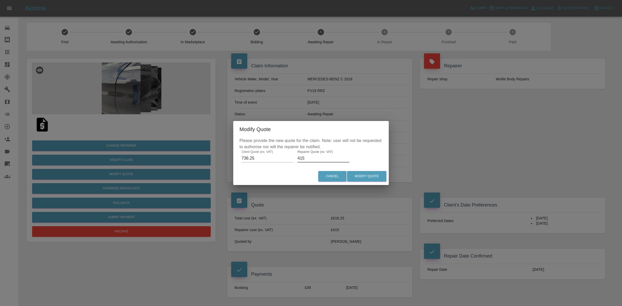
click at [310, 161] on input "415" at bounding box center [324, 158] width 52 height 8
click at [304, 159] on input "415" at bounding box center [324, 158] width 52 height 8
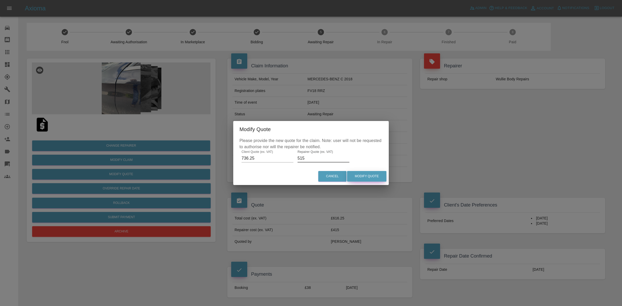
type input "515"
click at [365, 175] on button "Modify Quote" at bounding box center [366, 176] width 39 height 11
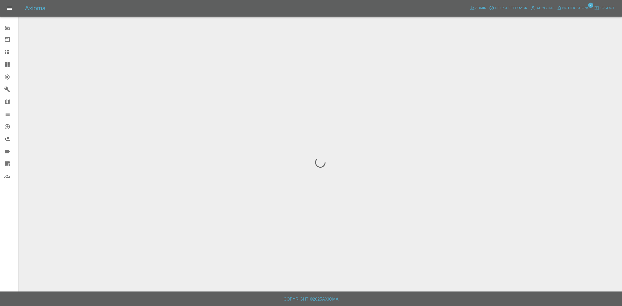
click at [575, 7] on span "Notifications" at bounding box center [575, 8] width 27 height 6
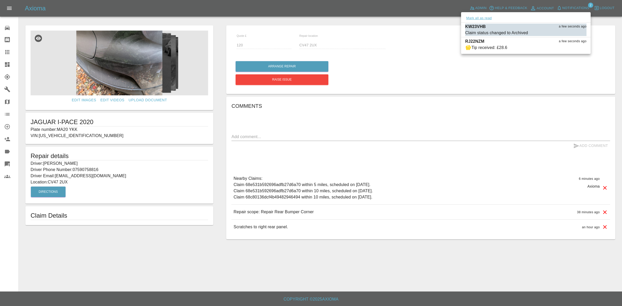
click at [482, 20] on button "Mark all as read" at bounding box center [478, 18] width 27 height 6
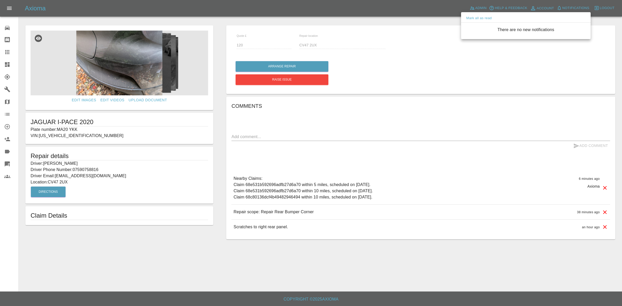
click at [499, 60] on div at bounding box center [311, 153] width 622 height 306
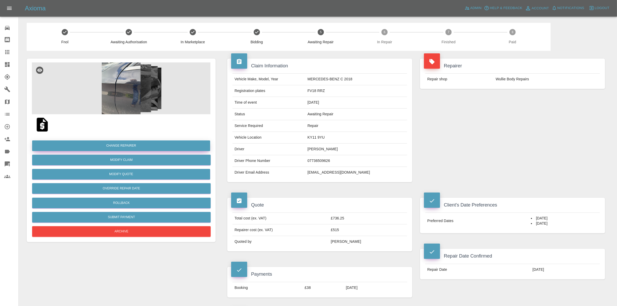
drag, startPoint x: 102, startPoint y: 75, endPoint x: 28, endPoint y: 18, distance: 93.8
click at [2, 60] on link "Dashboard" at bounding box center [9, 64] width 18 height 12
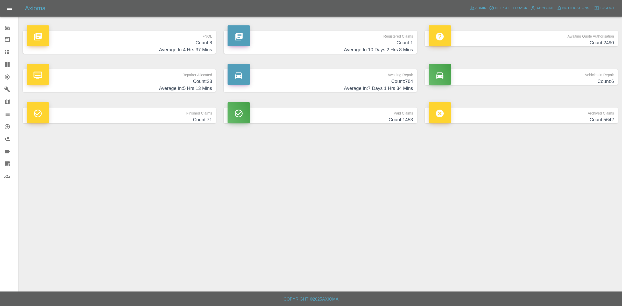
click at [188, 77] on p "Repairer Allocated" at bounding box center [119, 73] width 185 height 9
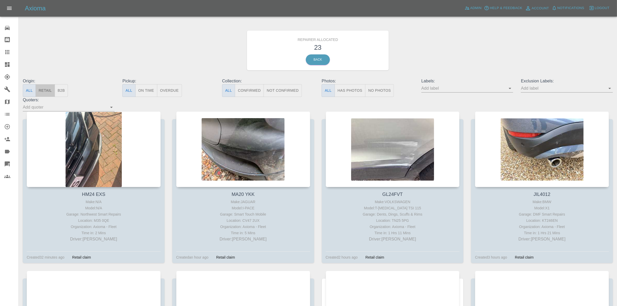
click at [43, 89] on button "Retail" at bounding box center [45, 90] width 19 height 13
click at [427, 34] on div "Repairer Allocated 11 Back" at bounding box center [318, 50] width 598 height 55
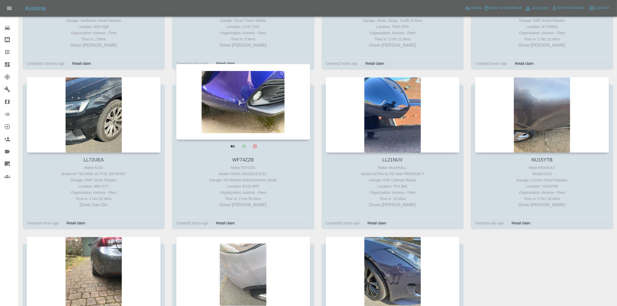
scroll to position [194, 0]
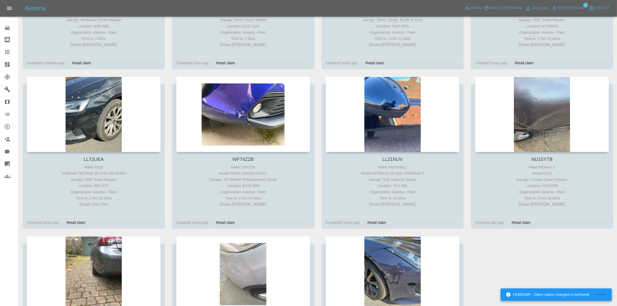
click at [571, 8] on span "Notifications" at bounding box center [570, 8] width 27 height 6
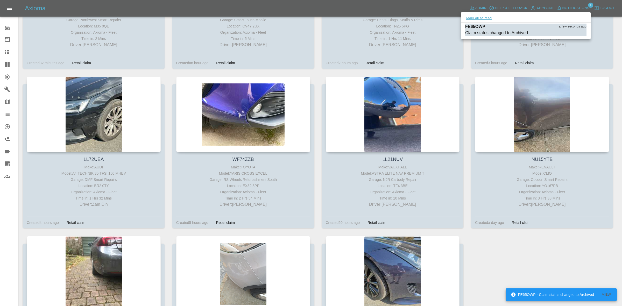
click at [480, 18] on button "Mark all as read" at bounding box center [478, 18] width 27 height 6
click at [465, 73] on div at bounding box center [311, 153] width 622 height 306
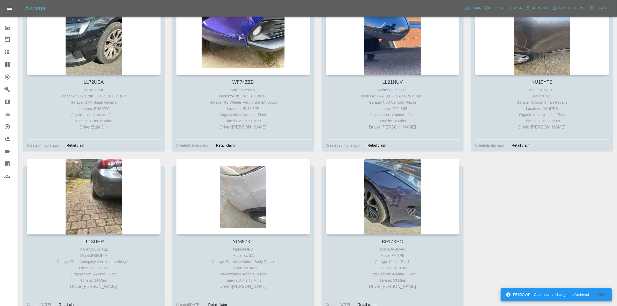
scroll to position [305, 0]
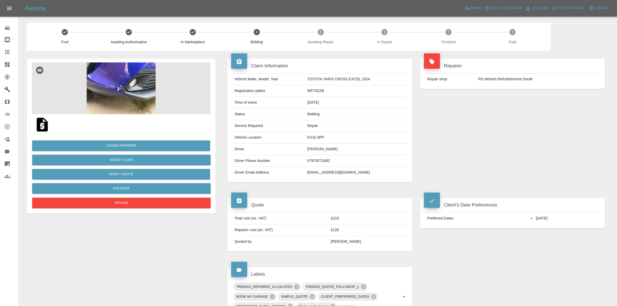
click at [0, 66] on link "Dashboard" at bounding box center [9, 64] width 18 height 12
click at [128, 183] on button "Rollback" at bounding box center [121, 188] width 179 height 11
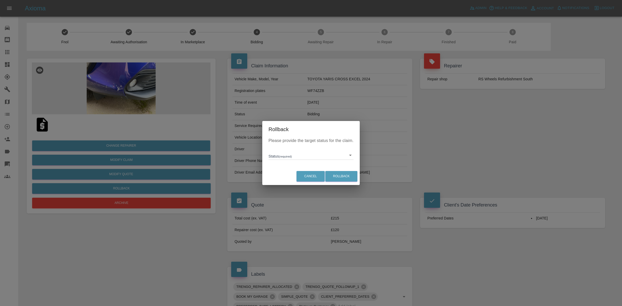
click at [286, 153] on body "Axioma Admin Help & Feedback Account Notifications 0 Logout 0 Repair home Bodys…" at bounding box center [311, 240] width 622 height 480
click at [297, 180] on li "In Marketplace" at bounding box center [311, 179] width 82 height 12
type input "in-marketplace"
click at [335, 178] on button "Rollback" at bounding box center [341, 176] width 32 height 11
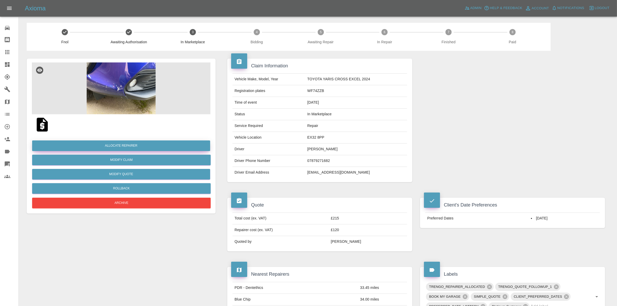
click at [117, 144] on button "Allocate Repairer" at bounding box center [121, 145] width 178 height 11
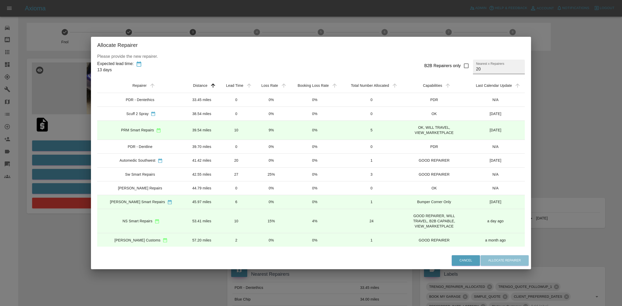
click at [479, 69] on input "20" at bounding box center [499, 67] width 52 height 15
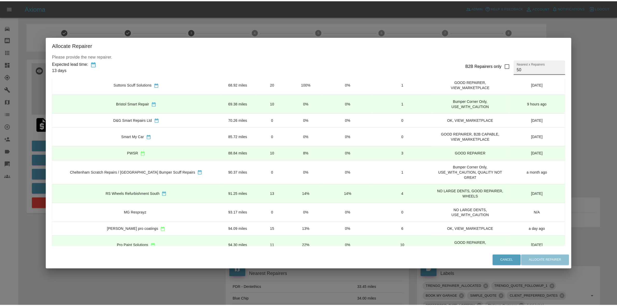
scroll to position [240, 0]
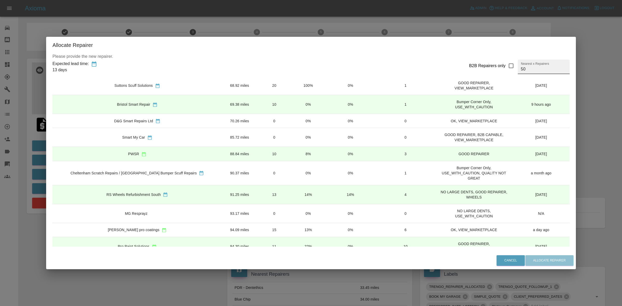
type input "50"
click at [257, 193] on td "13" at bounding box center [274, 194] width 34 height 19
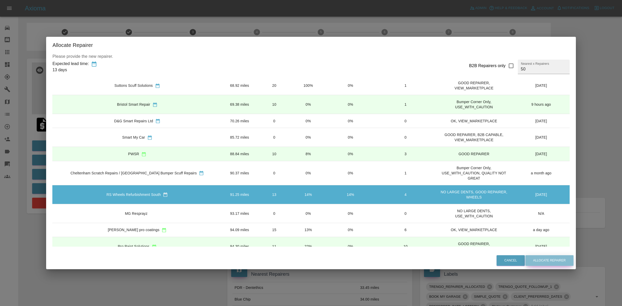
click at [535, 261] on button "Allocate Repairer" at bounding box center [549, 260] width 48 height 11
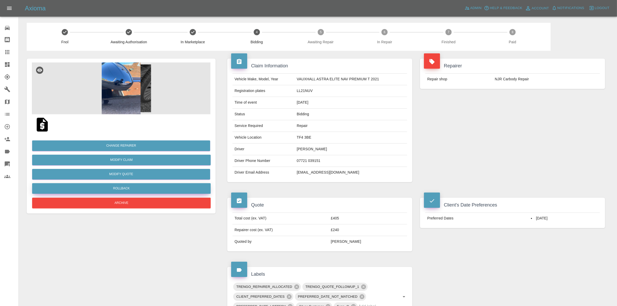
click at [115, 187] on button "Rollback" at bounding box center [121, 188] width 179 height 11
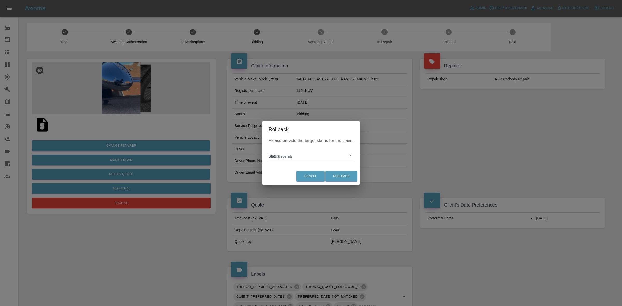
click at [298, 155] on body "Axioma Admin Help & Feedback Account Notifications 1 Logout Repair home Bodysho…" at bounding box center [311, 259] width 622 height 519
drag, startPoint x: 289, startPoint y: 179, endPoint x: 321, endPoint y: 182, distance: 31.5
click at [310, 181] on li "In Marketplace" at bounding box center [311, 179] width 82 height 12
type input "in-marketplace"
drag, startPoint x: 349, startPoint y: 175, endPoint x: 335, endPoint y: 176, distance: 14.1
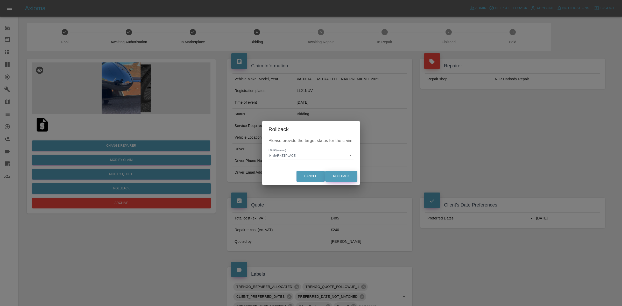
click at [335, 173] on button "Rollback" at bounding box center [341, 176] width 32 height 11
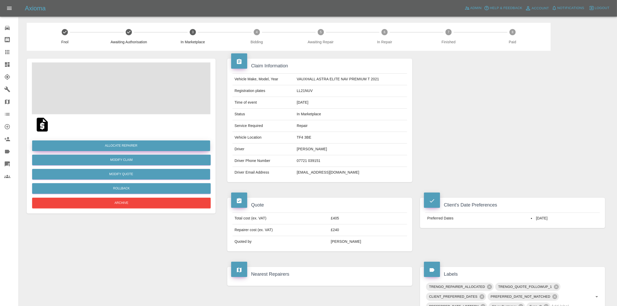
click at [119, 144] on button "Allocate Repairer" at bounding box center [121, 145] width 178 height 11
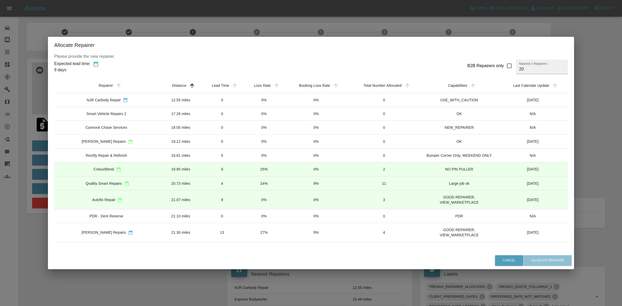
click at [251, 101] on td "0%" at bounding box center [263, 100] width 41 height 14
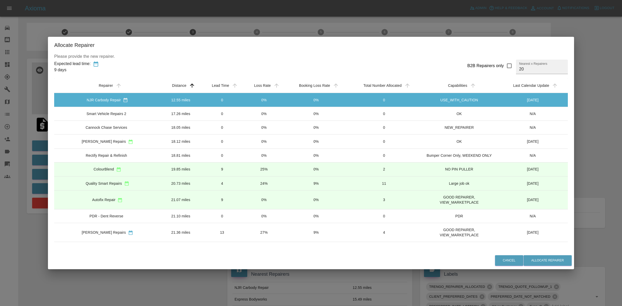
click at [250, 112] on td "0%" at bounding box center [263, 114] width 41 height 14
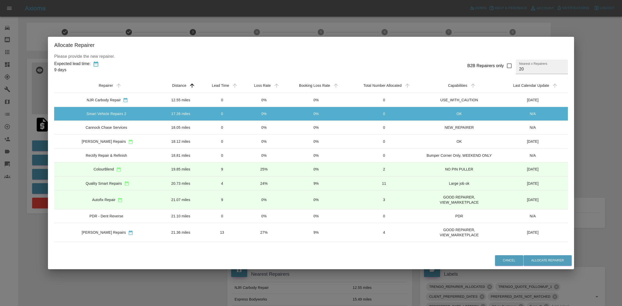
click at [249, 125] on td "0%" at bounding box center [263, 128] width 41 height 14
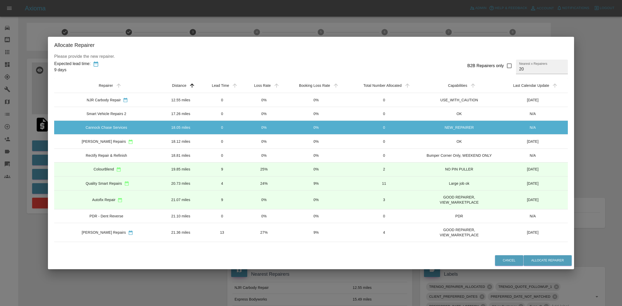
click at [247, 141] on td "0%" at bounding box center [263, 142] width 41 height 14
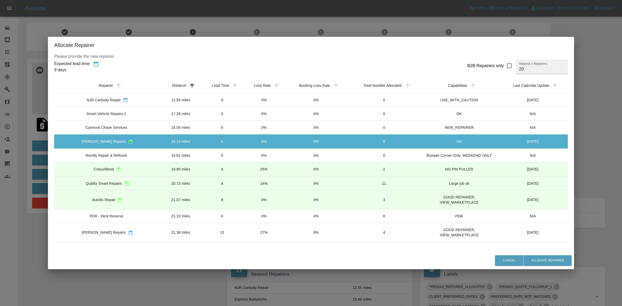
click at [247, 154] on td "0%" at bounding box center [263, 155] width 41 height 14
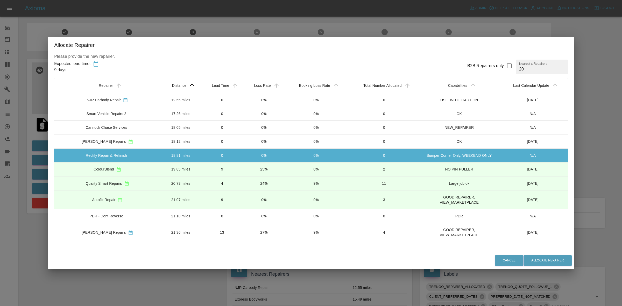
click at [247, 166] on td "25%" at bounding box center [263, 169] width 41 height 14
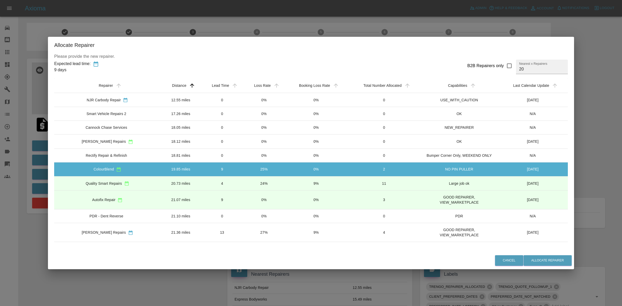
click at [221, 193] on tbody "NJR Carbody Repair 12.55 miles 0 0% 0% 0 USE_WITH_CAUTION [DATE] Smart Vehicle …" at bounding box center [311, 255] width 514 height 324
drag, startPoint x: 243, startPoint y: 185, endPoint x: 233, endPoint y: 196, distance: 15.1
click at [243, 190] on td "24%" at bounding box center [263, 183] width 41 height 14
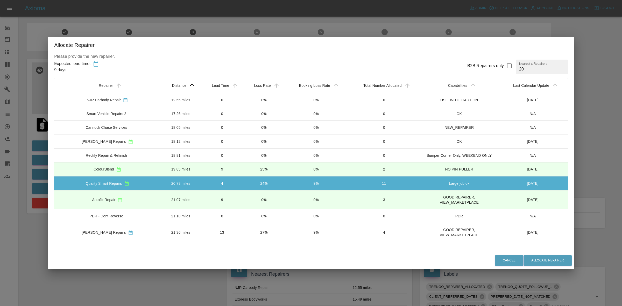
click at [600, 196] on div "Allocate Repairer Please provide the new repairer. Expected lead time: 9 days B…" at bounding box center [311, 153] width 622 height 306
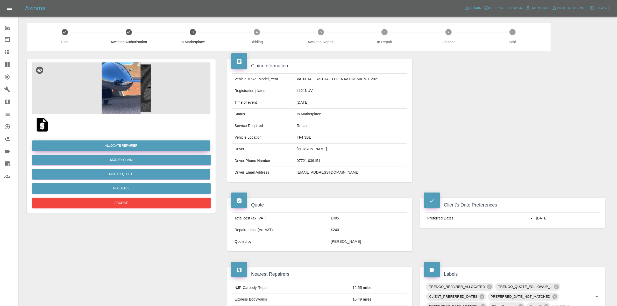
click at [123, 146] on button "Allocate Repairer" at bounding box center [121, 145] width 178 height 11
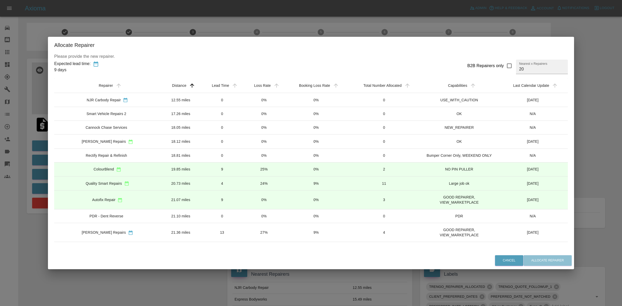
click at [244, 180] on td "24%" at bounding box center [263, 183] width 41 height 14
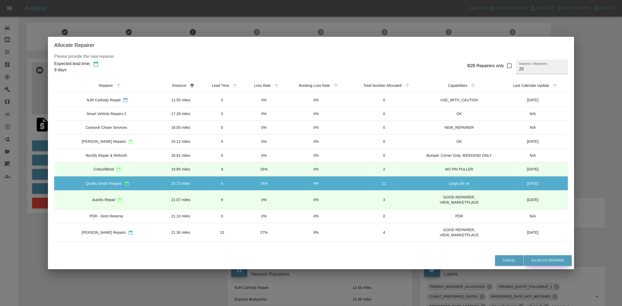
click at [533, 261] on button "Allocate Repairer" at bounding box center [548, 260] width 48 height 11
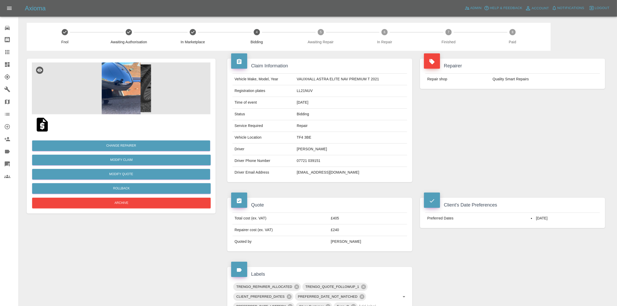
click at [547, 85] on div "Repair shop Quality Smart Repairs" at bounding box center [512, 78] width 185 height 19
click at [135, 146] on button "Change Repairer" at bounding box center [121, 145] width 178 height 11
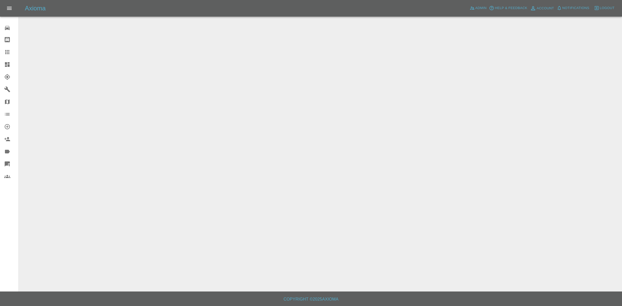
drag, startPoint x: 1, startPoint y: 62, endPoint x: 26, endPoint y: 11, distance: 57.3
click at [1, 62] on link "Dashboard" at bounding box center [9, 64] width 18 height 12
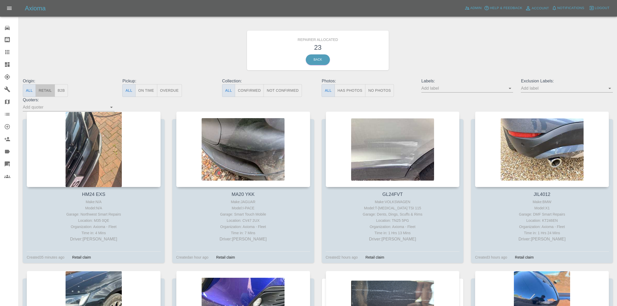
click at [43, 88] on button "Retail" at bounding box center [45, 90] width 19 height 13
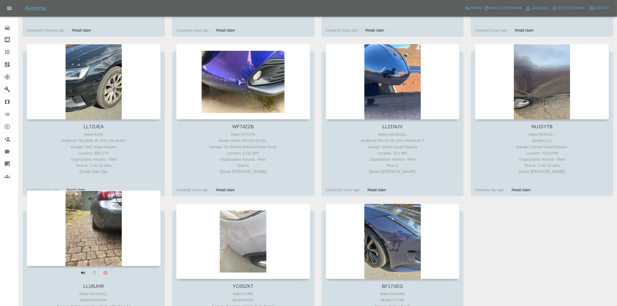
scroll to position [305, 0]
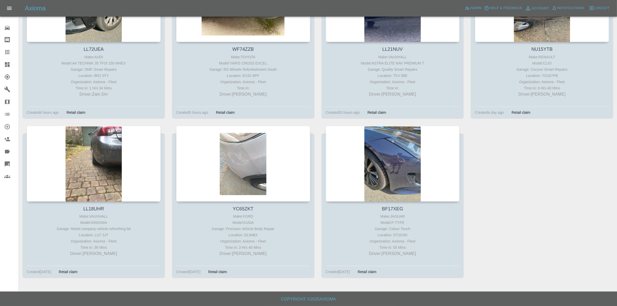
click at [0, 65] on link "Dashboard" at bounding box center [9, 64] width 18 height 12
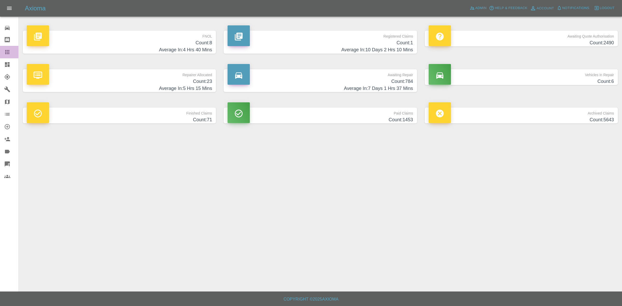
click at [0, 56] on link "Claims" at bounding box center [9, 52] width 18 height 12
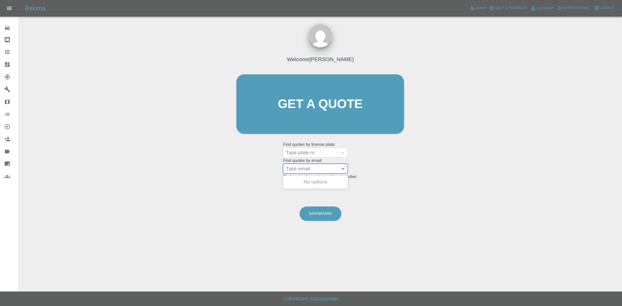
drag, startPoint x: 298, startPoint y: 169, endPoint x: 305, endPoint y: 176, distance: 10.6
click at [298, 169] on div at bounding box center [310, 168] width 49 height 7
paste input "meyole@gmail.com"
type input "meyole@gmail.com"
click at [320, 186] on div "HK66KNB, Awaiting Repair" at bounding box center [315, 185] width 65 height 17
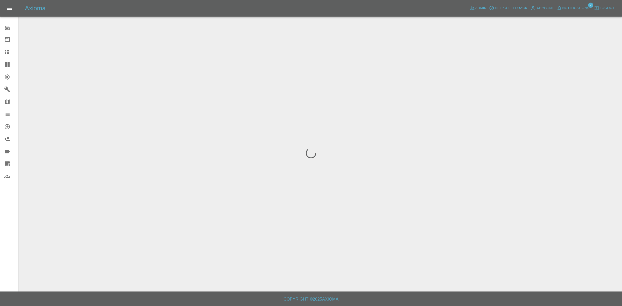
click at [571, 7] on span "Notifications" at bounding box center [575, 8] width 27 height 6
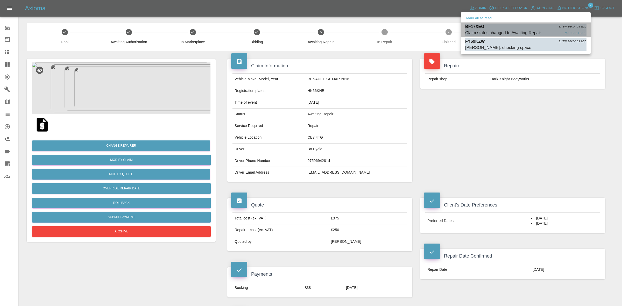
click at [515, 28] on div "BF17XEG a few seconds ago" at bounding box center [525, 27] width 121 height 6
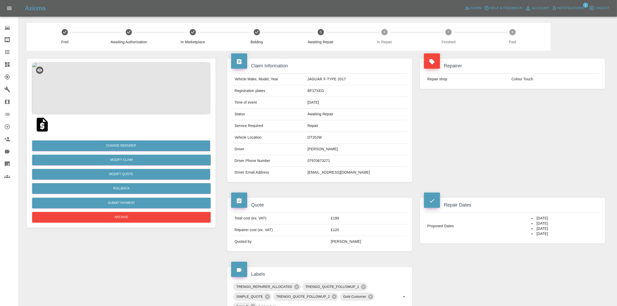
click at [568, 8] on span "Notifications" at bounding box center [570, 8] width 27 height 6
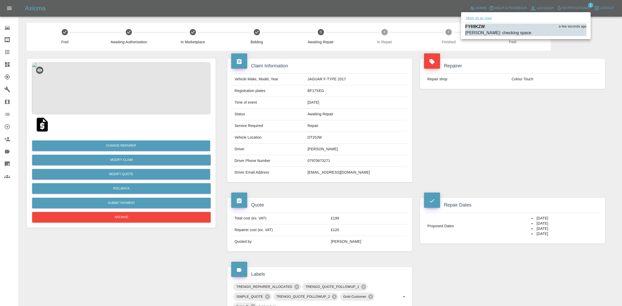
click at [480, 16] on button "Mark all as read" at bounding box center [478, 18] width 27 height 6
drag, startPoint x: 492, startPoint y: 89, endPoint x: 493, endPoint y: 91, distance: 3.0
click at [493, 90] on div at bounding box center [311, 153] width 622 height 306
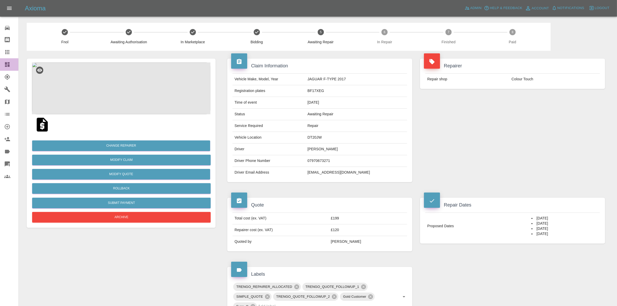
click at [0, 61] on link "Dashboard" at bounding box center [9, 64] width 18 height 12
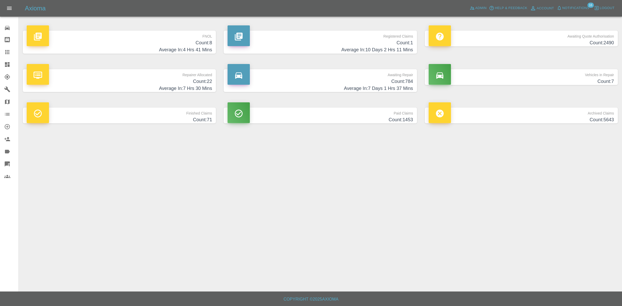
drag, startPoint x: 506, startPoint y: 234, endPoint x: 513, endPoint y: 233, distance: 6.5
click at [513, 233] on main "FNOL Count: 8 Average In: 4 Hrs 41 Mins Registered Claims Count: 1 Average In: …" at bounding box center [311, 146] width 622 height 292
click at [159, 90] on h4 "Average In: 9 Hrs 59 Mins" at bounding box center [119, 88] width 185 height 7
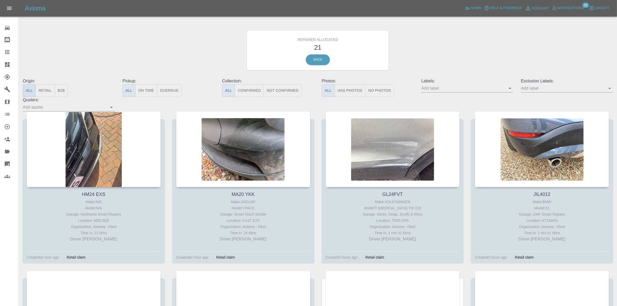
click at [35, 88] on button "All" at bounding box center [29, 90] width 13 height 13
click at [41, 89] on button "Retail" at bounding box center [45, 90] width 19 height 13
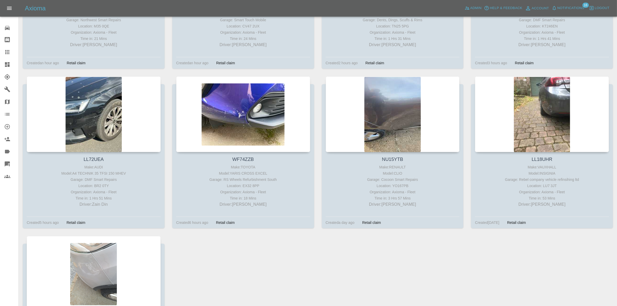
scroll to position [305, 0]
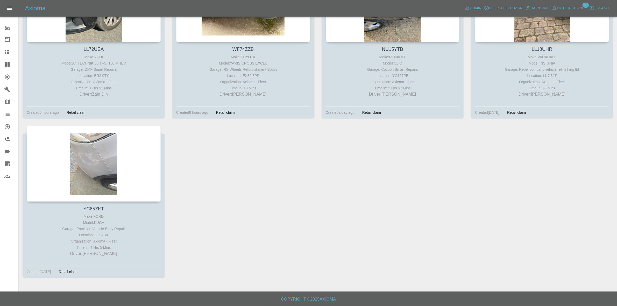
click at [0, 62] on link "Dashboard" at bounding box center [9, 64] width 18 height 12
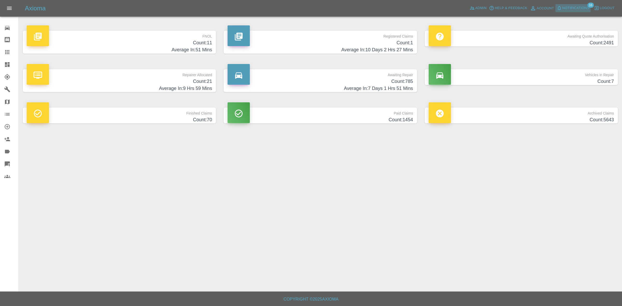
click at [561, 9] on icon "button" at bounding box center [559, 7] width 5 height 5
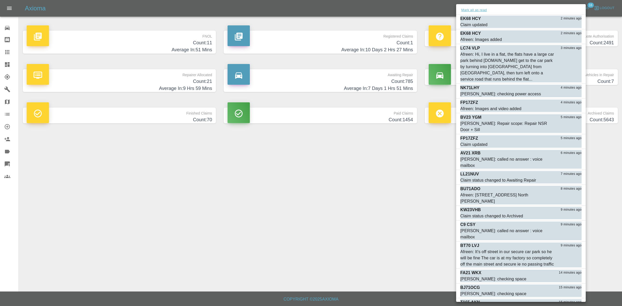
drag, startPoint x: 476, startPoint y: 6, endPoint x: 476, endPoint y: 12, distance: 5.4
click at [476, 7] on div "Mark all as read" at bounding box center [521, 10] width 130 height 8
click at [476, 12] on button "Mark all as read" at bounding box center [473, 10] width 27 height 6
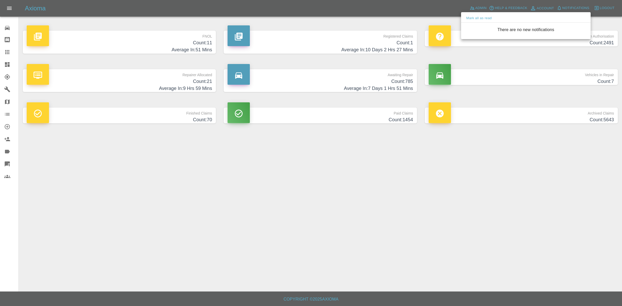
click at [473, 8] on div at bounding box center [311, 153] width 622 height 306
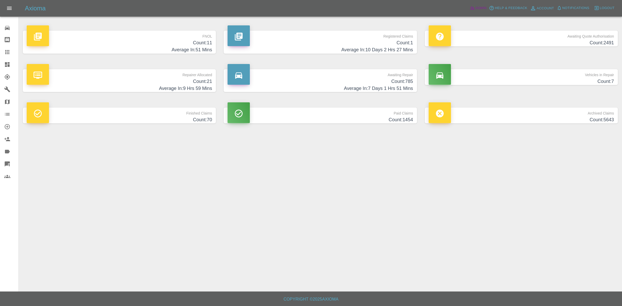
click at [473, 7] on icon at bounding box center [472, 7] width 5 height 5
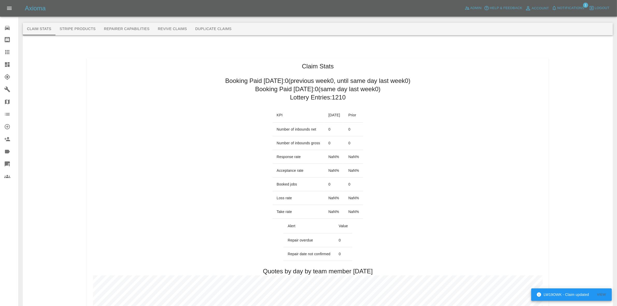
click at [567, 5] on span "Notifications" at bounding box center [570, 8] width 27 height 6
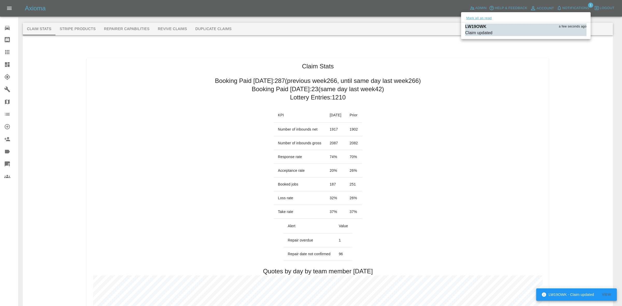
click at [479, 18] on button "Mark all as read" at bounding box center [478, 18] width 27 height 6
click at [505, 111] on div at bounding box center [311, 153] width 622 height 306
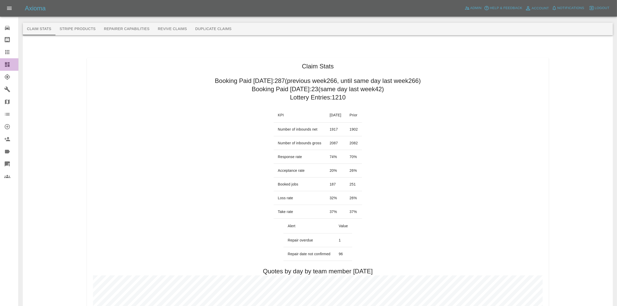
click at [0, 62] on link "Dashboard" at bounding box center [9, 64] width 18 height 12
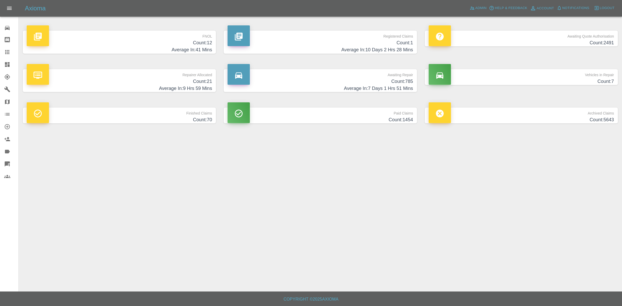
click at [139, 45] on h4 "Count: 12" at bounding box center [119, 42] width 185 height 7
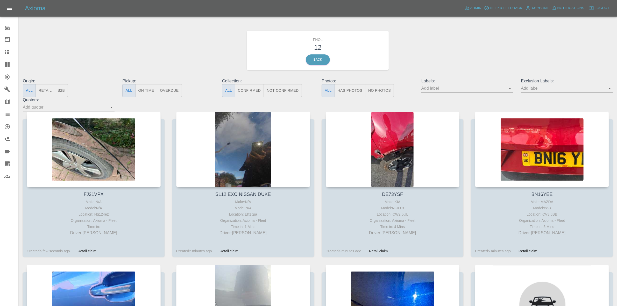
click at [0, 60] on link "Dashboard" at bounding box center [9, 64] width 18 height 12
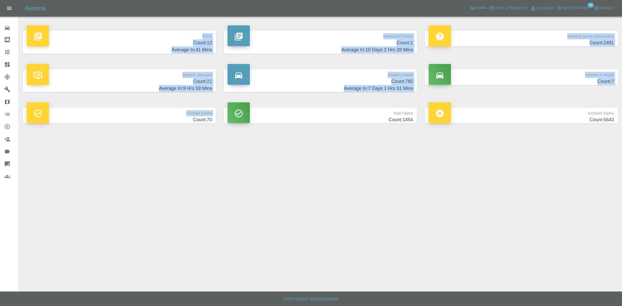
click at [97, 162] on div "Axioma Admin Help & Feedback Account Notifications 29 Logout 0 Repair home Body…" at bounding box center [311, 146] width 622 height 292
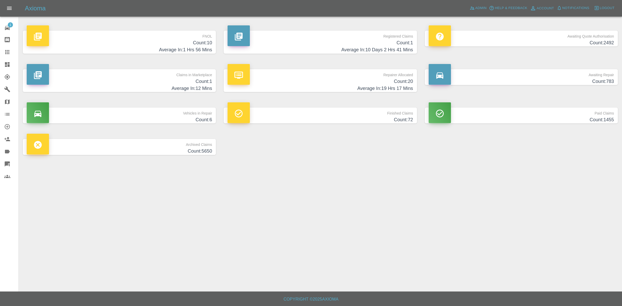
click at [131, 88] on h4 "Average In: 12 Mins" at bounding box center [119, 88] width 185 height 7
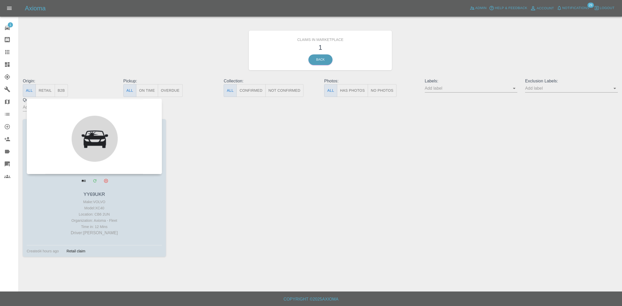
click at [93, 126] on div at bounding box center [94, 136] width 135 height 76
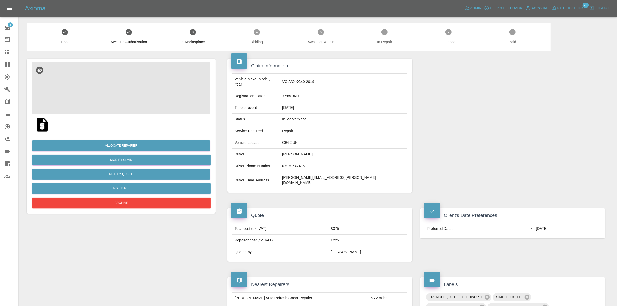
click at [110, 94] on img at bounding box center [121, 88] width 179 height 52
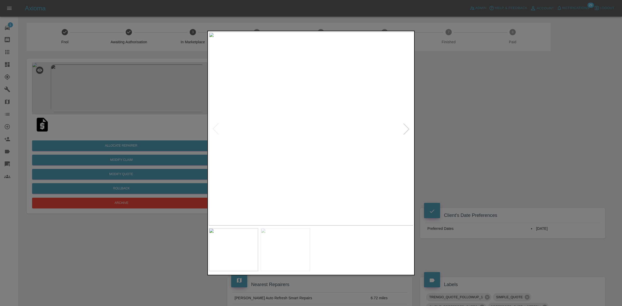
click at [406, 128] on div at bounding box center [406, 128] width 11 height 11
click at [428, 136] on div at bounding box center [311, 153] width 622 height 306
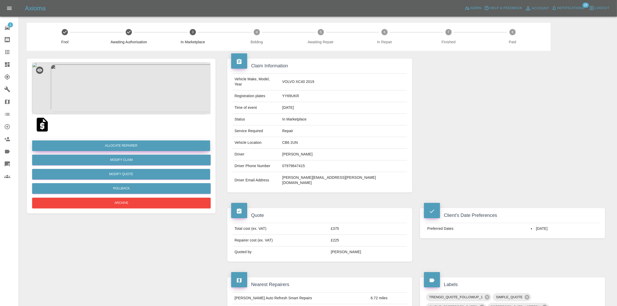
click at [121, 141] on button "Allocate Repairer" at bounding box center [121, 145] width 178 height 11
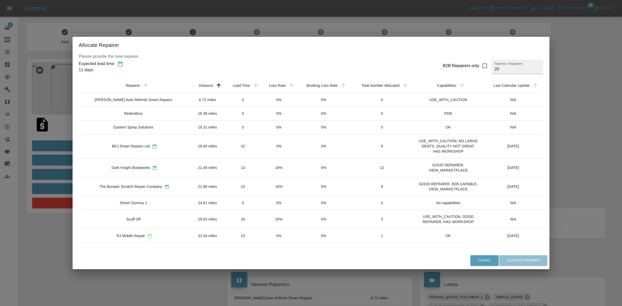
click at [262, 165] on td "18%" at bounding box center [279, 167] width 36 height 19
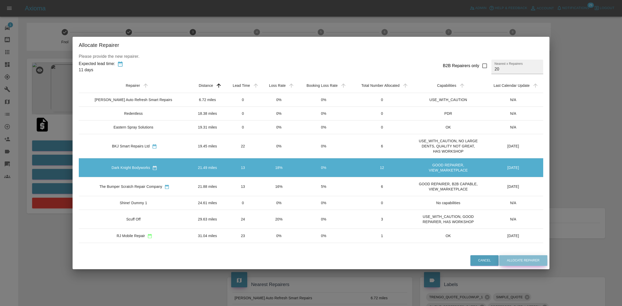
click at [518, 260] on button "Allocate Repairer" at bounding box center [523, 260] width 48 height 11
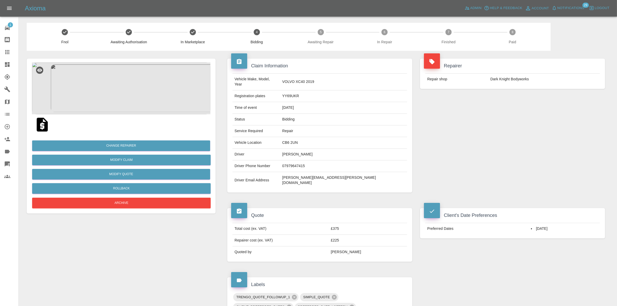
drag, startPoint x: 530, startPoint y: 93, endPoint x: 432, endPoint y: 62, distance: 102.8
click at [529, 91] on div "Repairer Repair shop Dark Knight Bodyworks" at bounding box center [512, 74] width 193 height 46
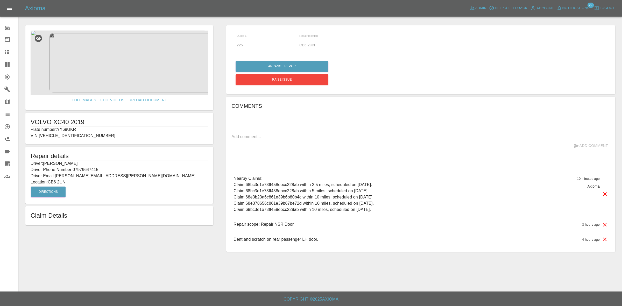
click at [121, 2] on div "Axioma Admin Help & Feedback Account Notifications 29 Logout" at bounding box center [311, 8] width 622 height 17
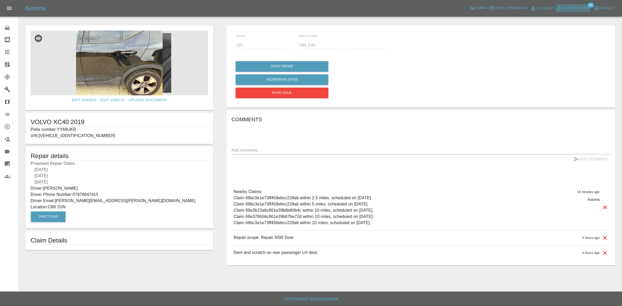
click at [576, 10] on span "Notifications" at bounding box center [575, 8] width 27 height 6
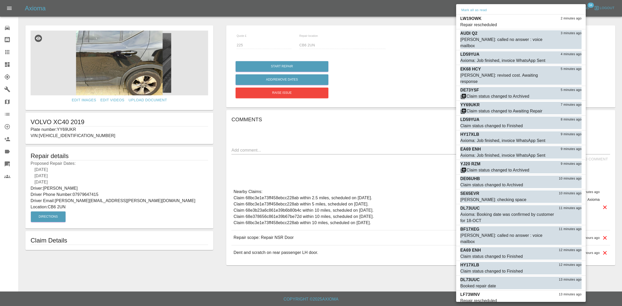
drag, startPoint x: 422, startPoint y: 83, endPoint x: 439, endPoint y: 66, distance: 23.6
click at [423, 82] on div at bounding box center [311, 153] width 622 height 306
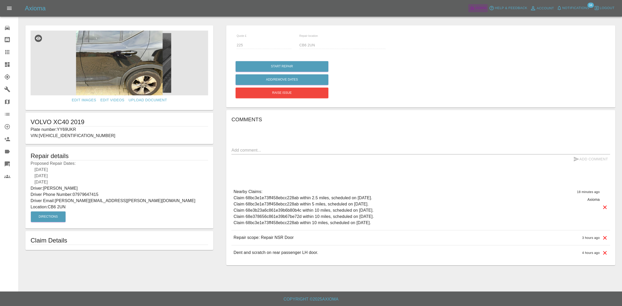
click at [480, 8] on span "Admin" at bounding box center [480, 8] width 11 height 6
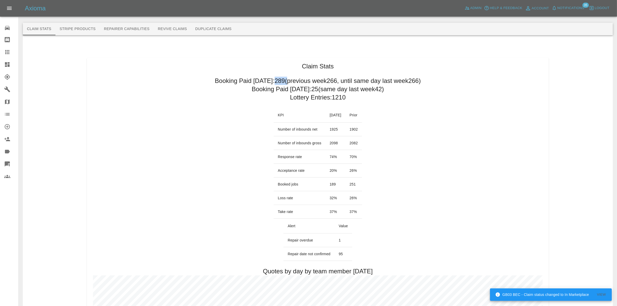
drag, startPoint x: 284, startPoint y: 80, endPoint x: 295, endPoint y: 81, distance: 10.4
click at [295, 81] on h2 "Booking Paid [DATE]: 289 (previous week 266 , until same day last week 266 )" at bounding box center [318, 81] width 206 height 8
click at [294, 81] on h2 "Booking Paid [DATE]: 289 (previous week 266 , until same day last week 266 )" at bounding box center [318, 81] width 206 height 8
drag, startPoint x: 2, startPoint y: 67, endPoint x: 17, endPoint y: 46, distance: 25.2
click at [3, 67] on link "Dashboard" at bounding box center [9, 64] width 18 height 12
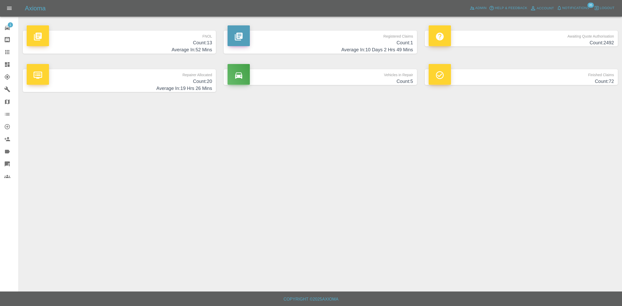
click at [577, 9] on span "Notifications" at bounding box center [575, 8] width 27 height 6
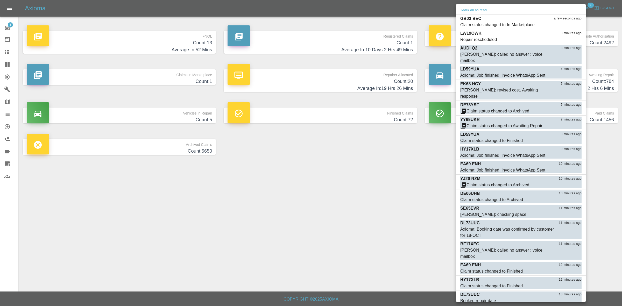
click at [246, 201] on div at bounding box center [311, 153] width 622 height 306
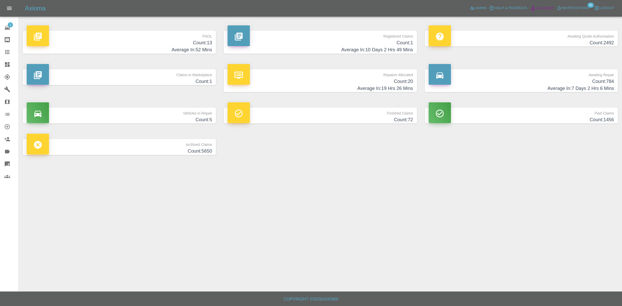
click at [555, 8] on div "Admin Help & Feedback Account Notifications 35 Logout" at bounding box center [541, 8] width 147 height 8
drag, startPoint x: 571, startPoint y: 2, endPoint x: 571, endPoint y: 6, distance: 4.7
click at [571, 2] on div "Axioma Admin Help & Feedback Account Notifications 35 Logout" at bounding box center [311, 8] width 622 height 17
click at [571, 7] on span "Notifications" at bounding box center [575, 8] width 27 height 6
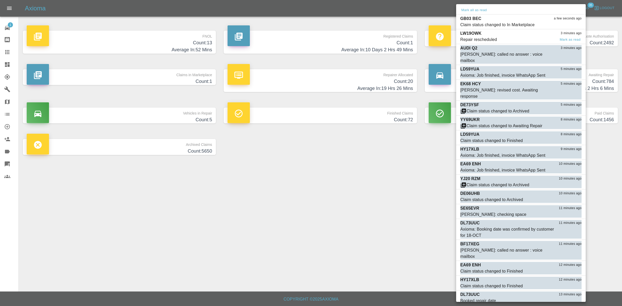
click at [525, 21] on div "GB03 BEC a few seconds ago" at bounding box center [520, 19] width 121 height 6
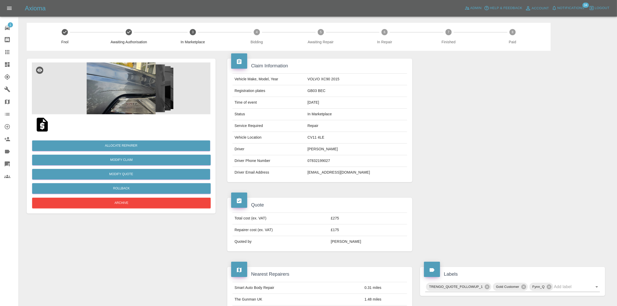
click at [145, 102] on img at bounding box center [121, 88] width 179 height 52
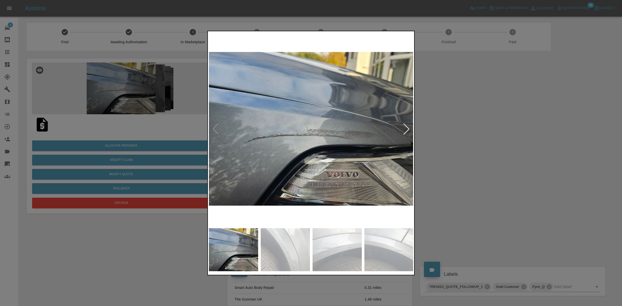
click at [404, 124] on div at bounding box center [406, 128] width 11 height 11
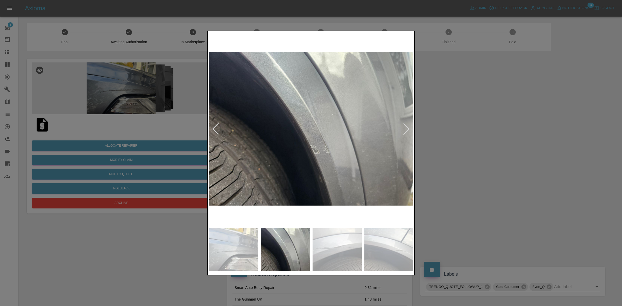
click at [404, 124] on div at bounding box center [406, 128] width 11 height 11
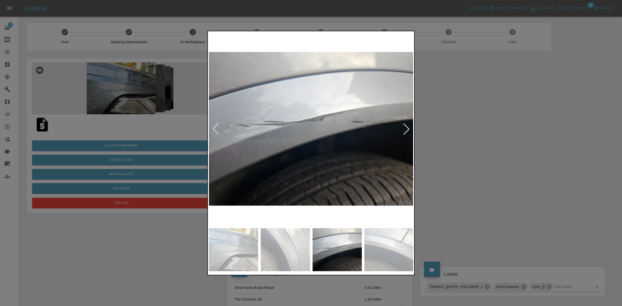
click at [404, 124] on div at bounding box center [406, 128] width 11 height 11
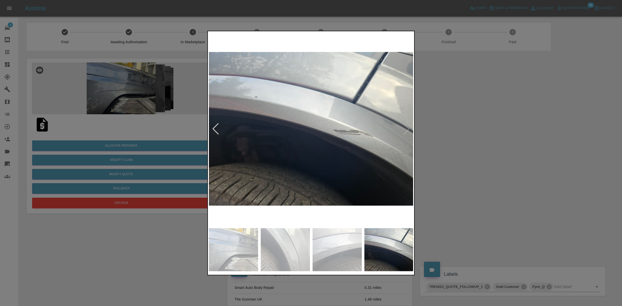
click at [404, 124] on img at bounding box center [311, 128] width 205 height 193
drag, startPoint x: 471, startPoint y: 127, endPoint x: 277, endPoint y: 125, distance: 193.9
click at [470, 127] on div at bounding box center [311, 153] width 622 height 306
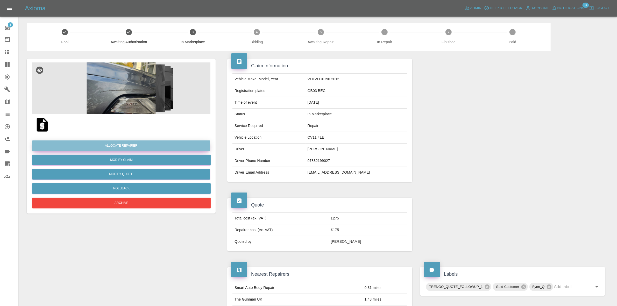
click at [123, 143] on button "Allocate Repairer" at bounding box center [121, 145] width 178 height 11
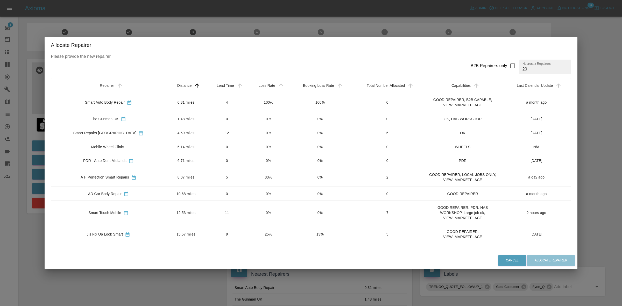
click at [258, 211] on td "0%" at bounding box center [268, 213] width 41 height 24
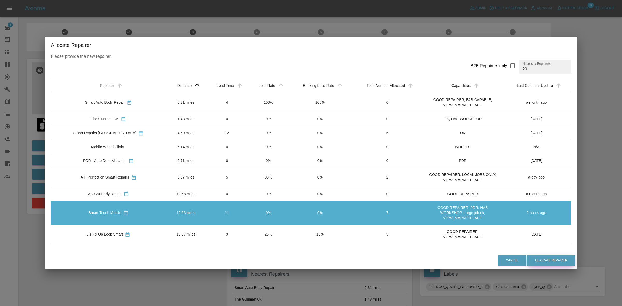
click at [535, 258] on button "Allocate Repairer" at bounding box center [551, 260] width 48 height 11
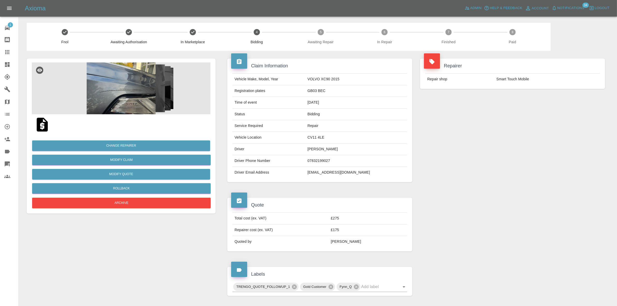
drag, startPoint x: 562, startPoint y: 78, endPoint x: 286, endPoint y: 46, distance: 277.6
click at [561, 78] on td "Smart Touch Mobile" at bounding box center [546, 79] width 105 height 11
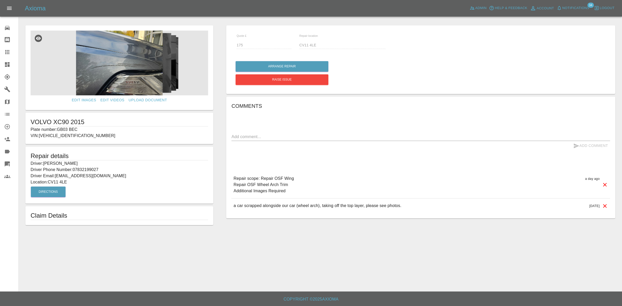
click at [0, 68] on link "Dashboard" at bounding box center [9, 64] width 18 height 12
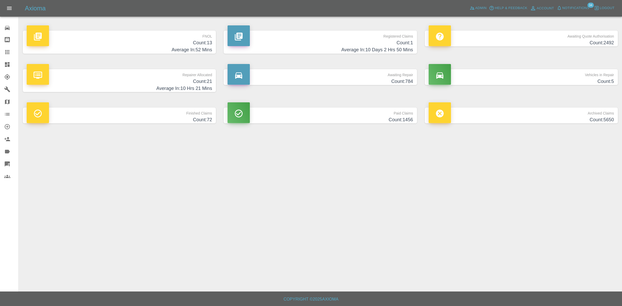
click at [139, 80] on h4 "Count: 21" at bounding box center [119, 81] width 185 height 7
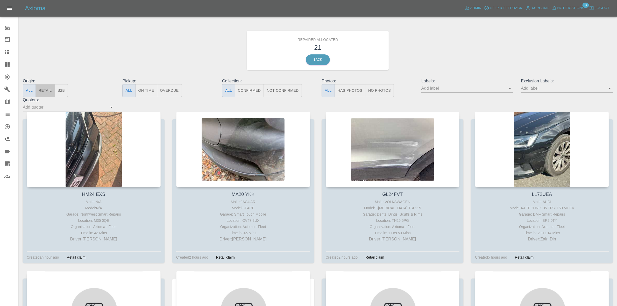
click at [51, 88] on button "Retail" at bounding box center [45, 90] width 19 height 13
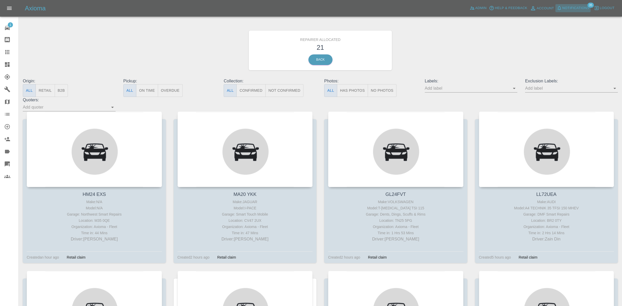
click at [573, 7] on span "Notifications" at bounding box center [575, 8] width 27 height 6
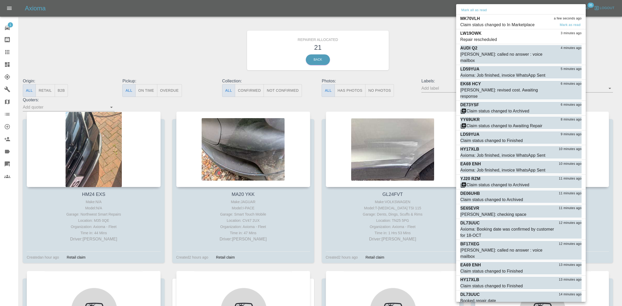
click at [516, 18] on div "MK70VLH a few seconds ago" at bounding box center [520, 19] width 121 height 6
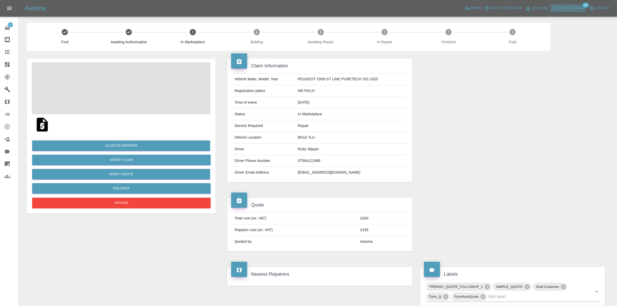
drag, startPoint x: 567, startPoint y: 8, endPoint x: 563, endPoint y: 8, distance: 4.2
click at [563, 8] on span "Notifications" at bounding box center [570, 8] width 27 height 6
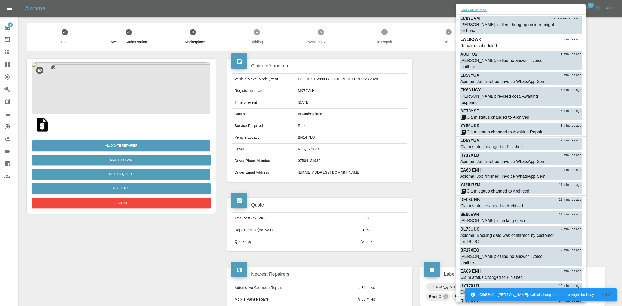
drag, startPoint x: 472, startPoint y: 8, endPoint x: 472, endPoint y: 12, distance: 4.1
click at [472, 9] on button "Mark all as read" at bounding box center [473, 10] width 27 height 6
click at [418, 66] on div at bounding box center [311, 153] width 622 height 306
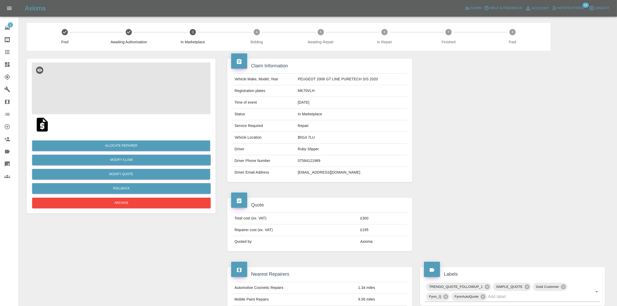
click at [128, 73] on img at bounding box center [121, 88] width 179 height 52
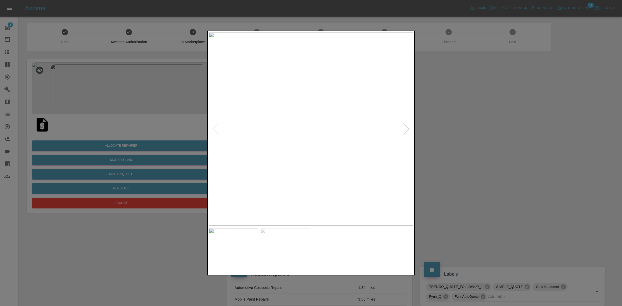
click at [405, 127] on div at bounding box center [406, 128] width 11 height 11
click at [405, 127] on img at bounding box center [311, 128] width 205 height 193
click at [461, 143] on div at bounding box center [311, 153] width 622 height 306
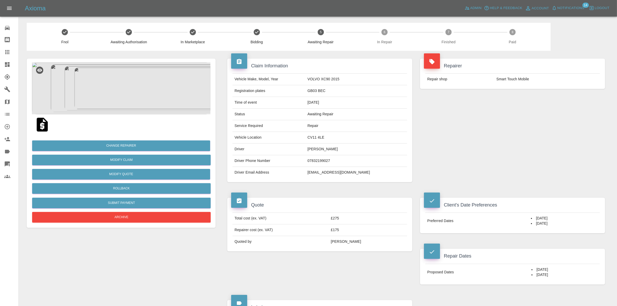
click at [6, 60] on link "Dashboard" at bounding box center [9, 64] width 18 height 12
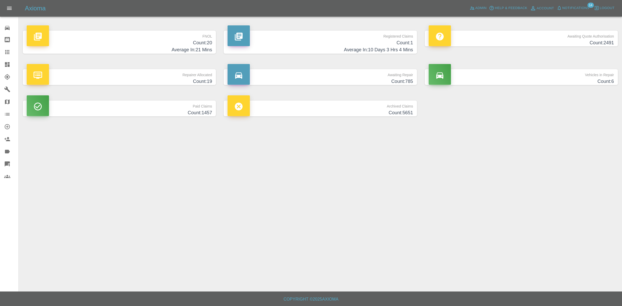
click at [146, 69] on div "Repairer Allocated Count: 19" at bounding box center [119, 76] width 201 height 31
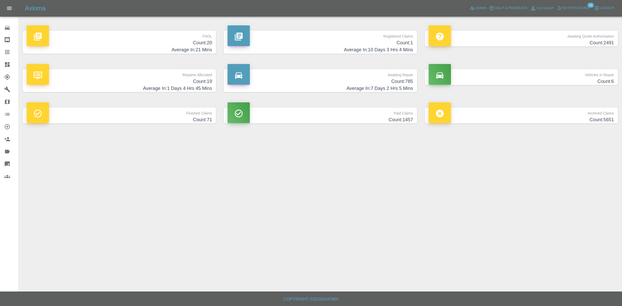
click at [77, 83] on h4 "Count: 19" at bounding box center [119, 81] width 185 height 7
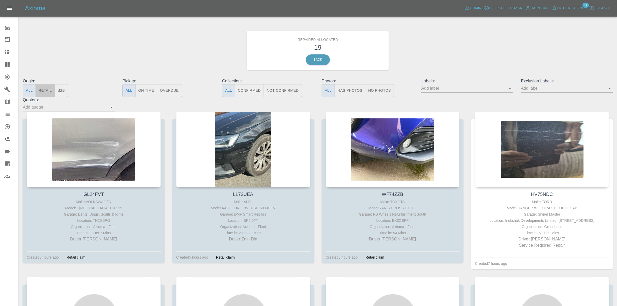
click at [53, 95] on button "Retail" at bounding box center [45, 90] width 19 height 13
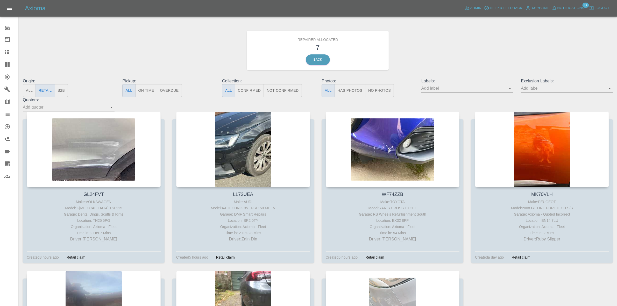
click at [562, 10] on span "Notifications" at bounding box center [570, 8] width 27 height 6
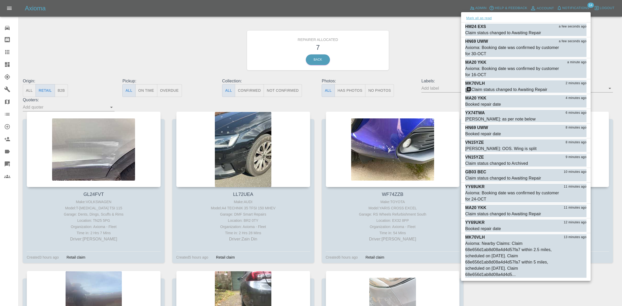
click at [472, 17] on button "Mark all as read" at bounding box center [478, 18] width 27 height 6
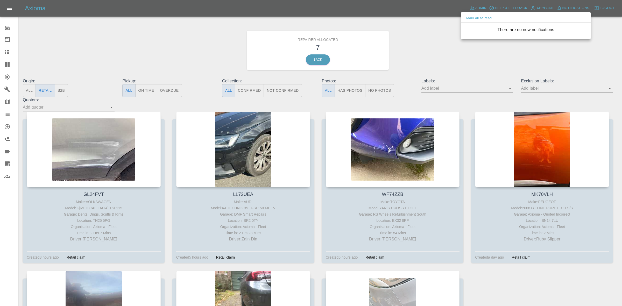
click at [458, 43] on div at bounding box center [311, 153] width 622 height 306
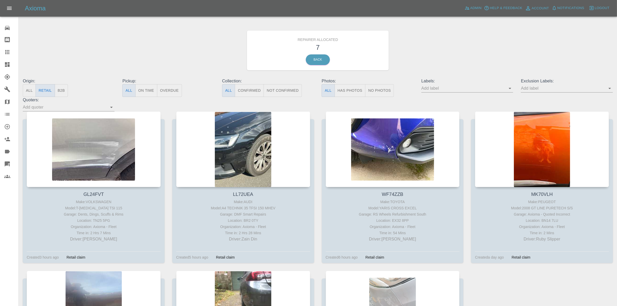
click at [0, 64] on link "Dashboard" at bounding box center [9, 64] width 18 height 12
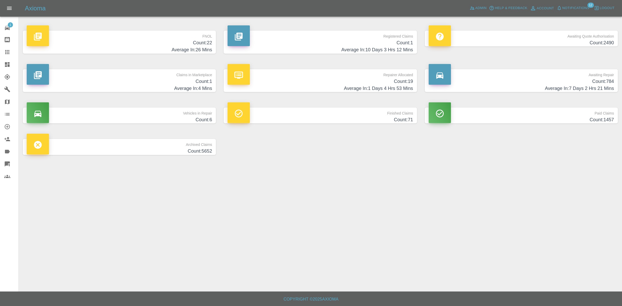
click at [160, 79] on h4 "Count: 1" at bounding box center [119, 81] width 185 height 7
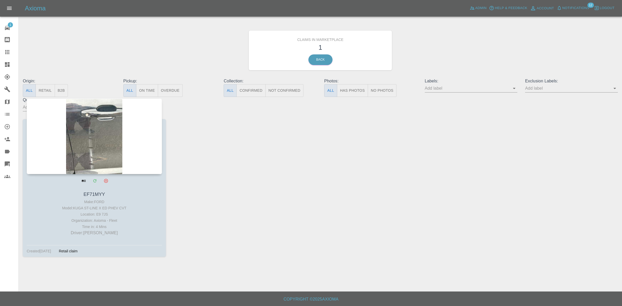
click at [112, 121] on div at bounding box center [94, 136] width 135 height 76
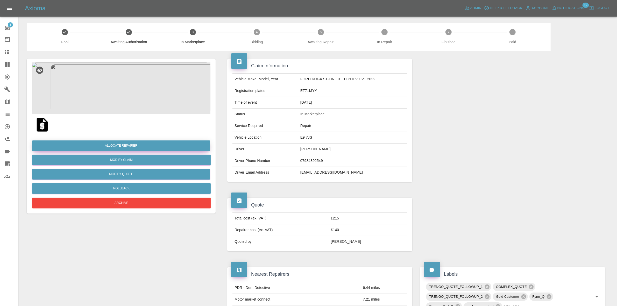
click at [116, 150] on button "Allocate Repairer" at bounding box center [121, 145] width 178 height 11
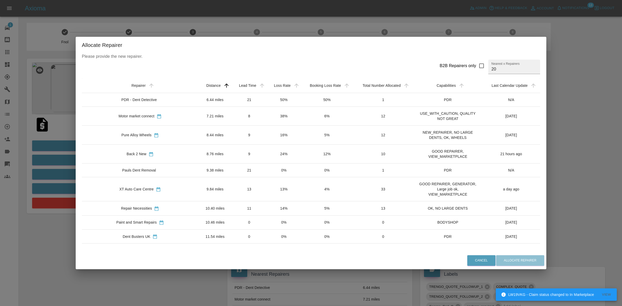
click at [267, 136] on td "16%" at bounding box center [284, 135] width 34 height 19
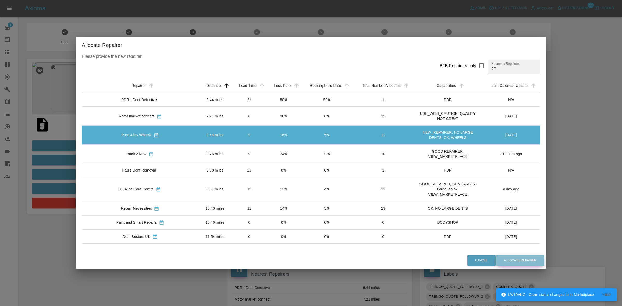
drag, startPoint x: 492, startPoint y: 260, endPoint x: 477, endPoint y: 269, distance: 17.6
click at [496, 260] on button "Allocate Repairer" at bounding box center [520, 260] width 48 height 11
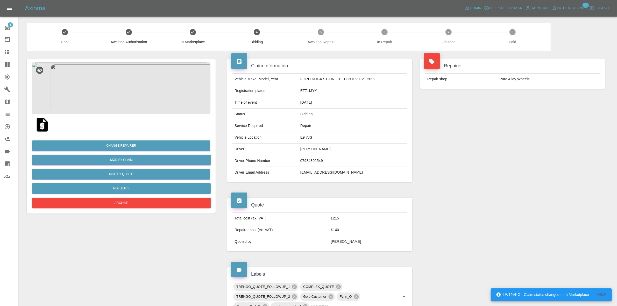
drag, startPoint x: 489, startPoint y: 89, endPoint x: 466, endPoint y: 86, distance: 23.9
click at [489, 89] on div "Repairer Repair shop Pure Alloy Wheels" at bounding box center [512, 74] width 193 height 46
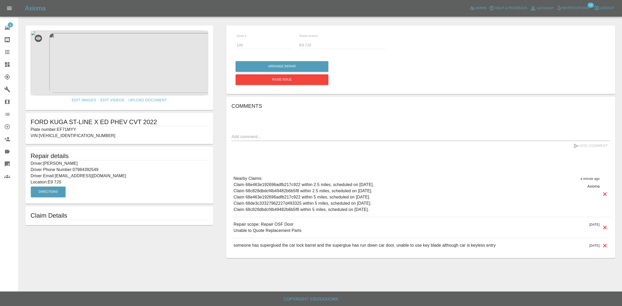
click at [0, 65] on link "Dashboard" at bounding box center [9, 64] width 18 height 12
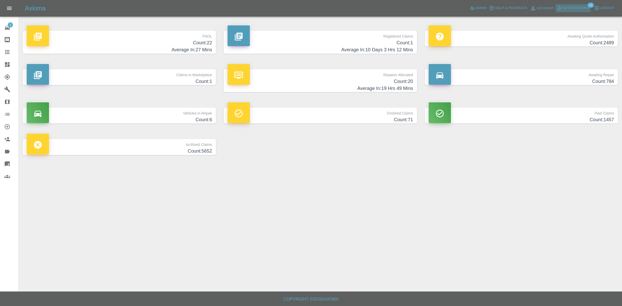
click at [578, 5] on span "Notifications" at bounding box center [575, 8] width 27 height 6
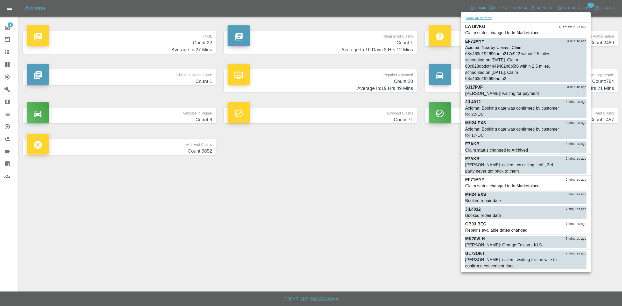
click at [475, 18] on button "Mark all as read" at bounding box center [478, 18] width 27 height 6
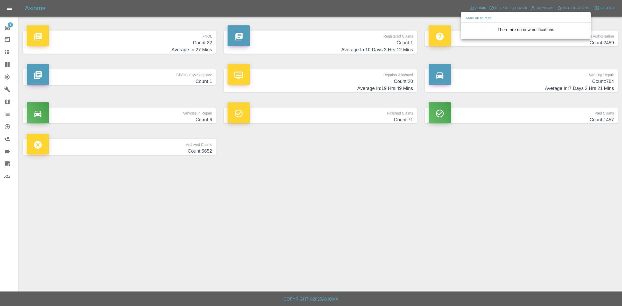
click at [332, 240] on div at bounding box center [311, 153] width 622 height 306
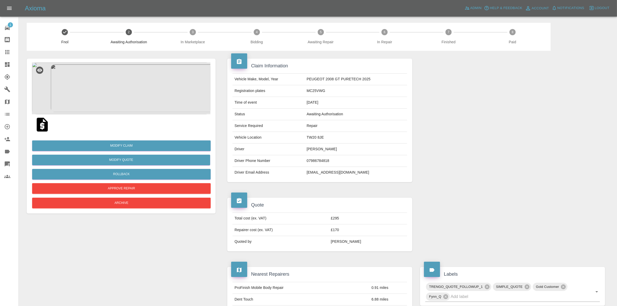
click at [137, 84] on img at bounding box center [121, 88] width 179 height 52
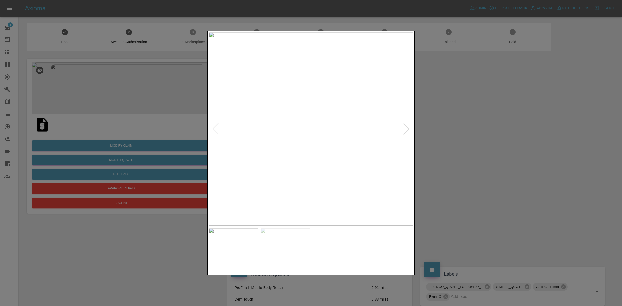
click at [410, 126] on div at bounding box center [406, 128] width 11 height 11
drag, startPoint x: 448, startPoint y: 137, endPoint x: 443, endPoint y: 143, distance: 7.0
click at [448, 138] on div at bounding box center [311, 153] width 622 height 306
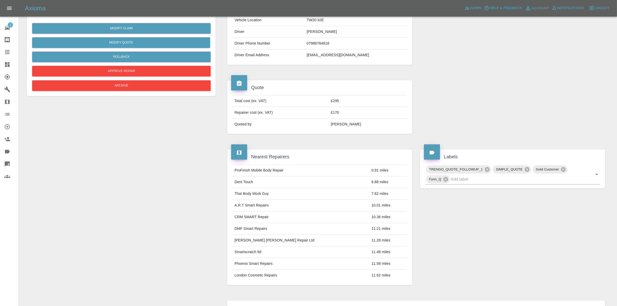
scroll to position [227, 0]
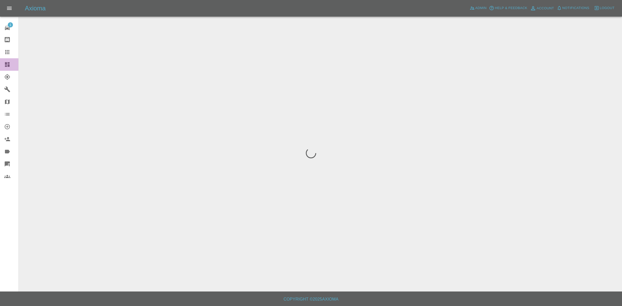
click at [0, 62] on link "Dashboard" at bounding box center [9, 64] width 18 height 12
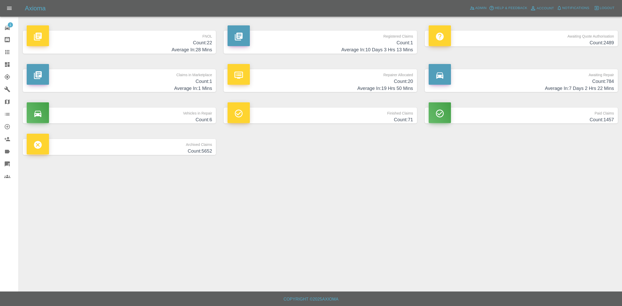
click at [156, 80] on h4 "Count: 1" at bounding box center [119, 81] width 185 height 7
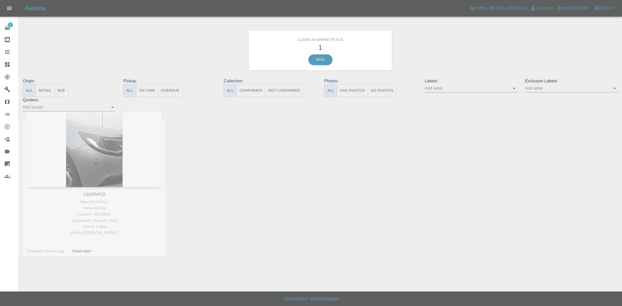
click at [571, 14] on div "Axioma Admin Help & Feedback Account Notifications 0 Logout" at bounding box center [311, 8] width 622 height 17
click at [2, 51] on link "Claims" at bounding box center [9, 52] width 18 height 12
